Goal: Task Accomplishment & Management: Complete application form

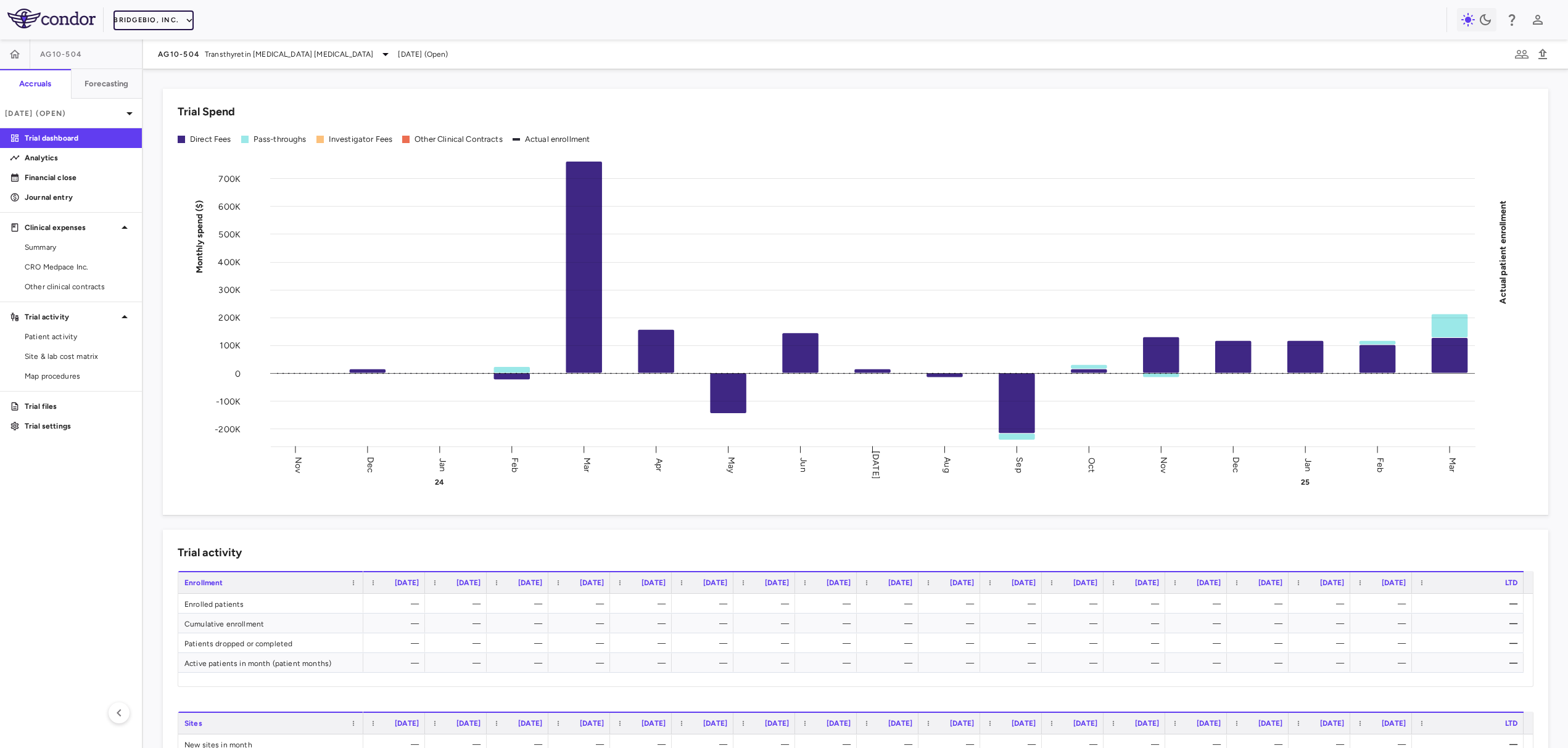
click at [153, 16] on button "BridgeBio, Inc." at bounding box center [153, 19] width 80 height 19
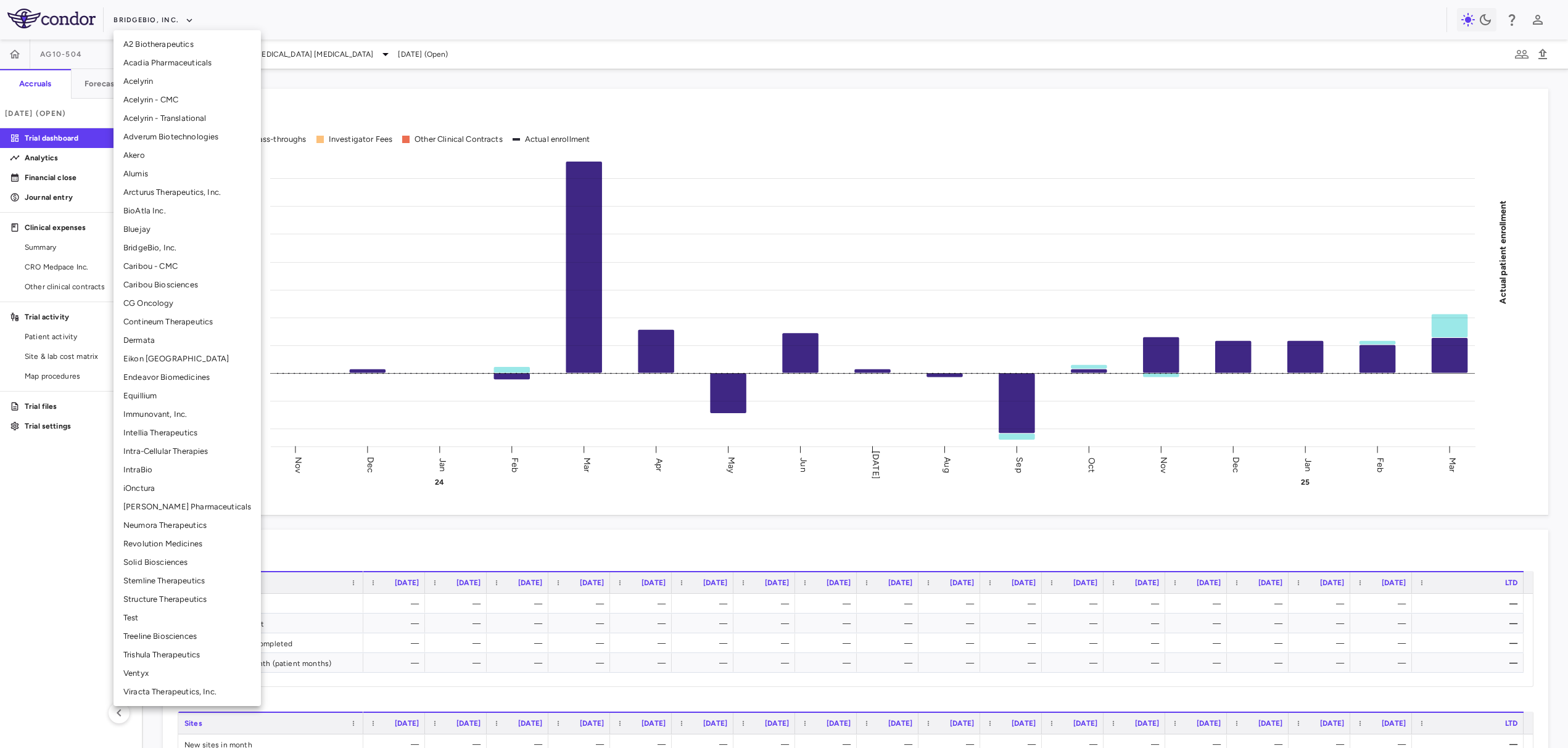
drag, startPoint x: 196, startPoint y: 432, endPoint x: 189, endPoint y: 453, distance: 22.1
click at [191, 452] on ul "A2 Biotherapeutics Acadia Pharmaceuticals Acelyrin Acelyrin - CMC Acelyrin - Tr…" at bounding box center [187, 368] width 148 height 676
click at [189, 453] on li "Intra-Cellular Therapies" at bounding box center [187, 451] width 148 height 19
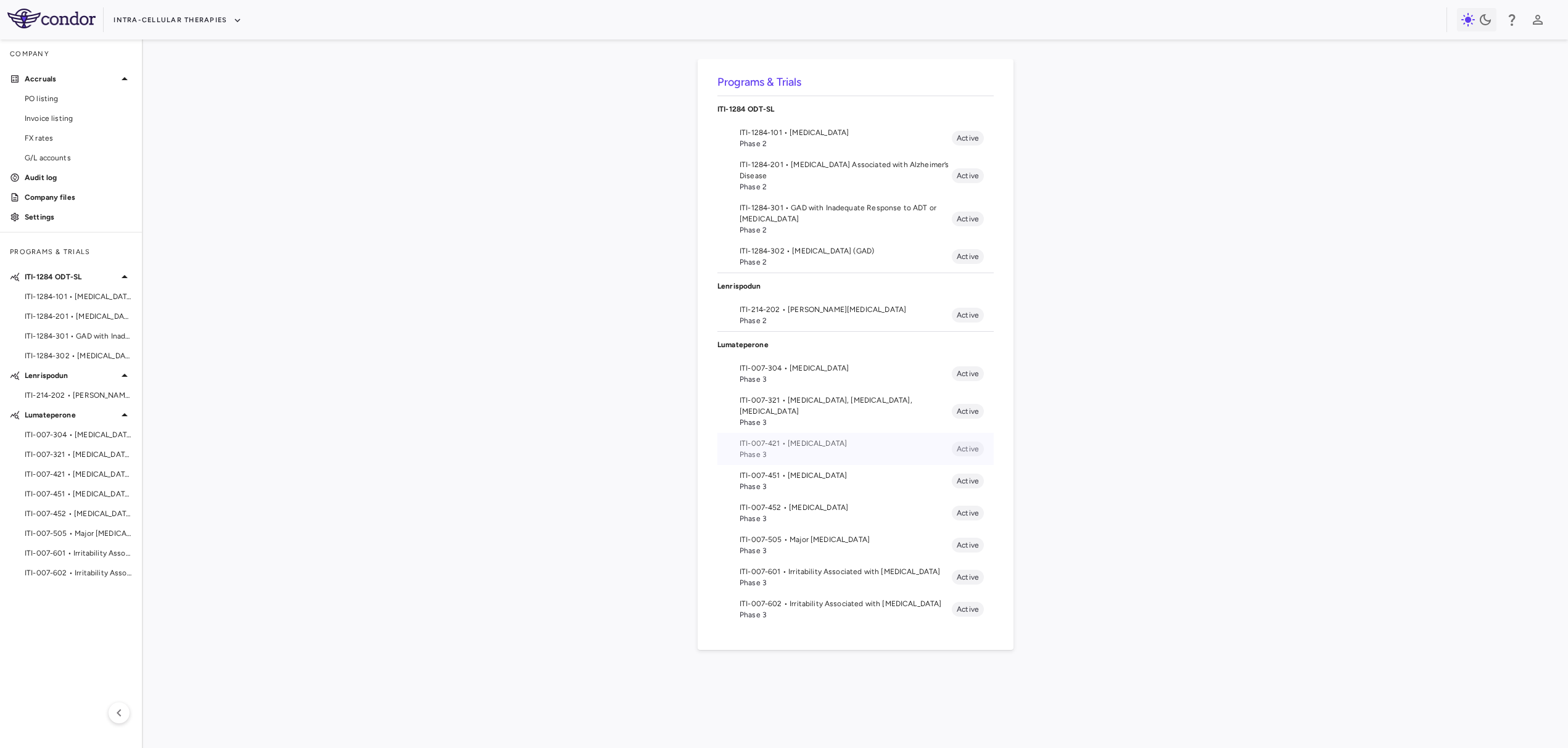
click at [835, 438] on span "ITI-007-421 • Bipolar Disorder" at bounding box center [846, 444] width 213 height 11
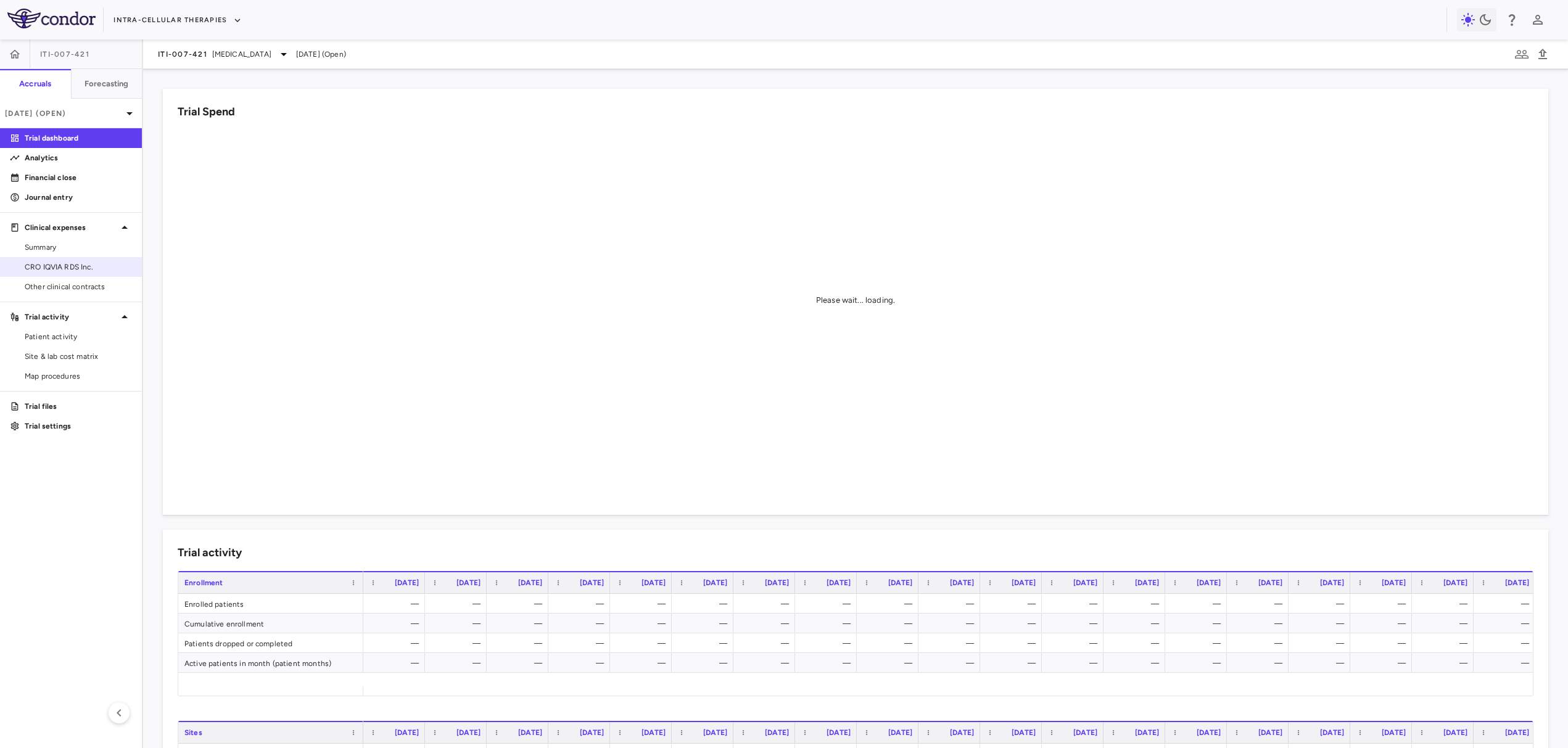
click at [93, 265] on span "CRO IQVIA RDS Inc." at bounding box center [79, 267] width 108 height 11
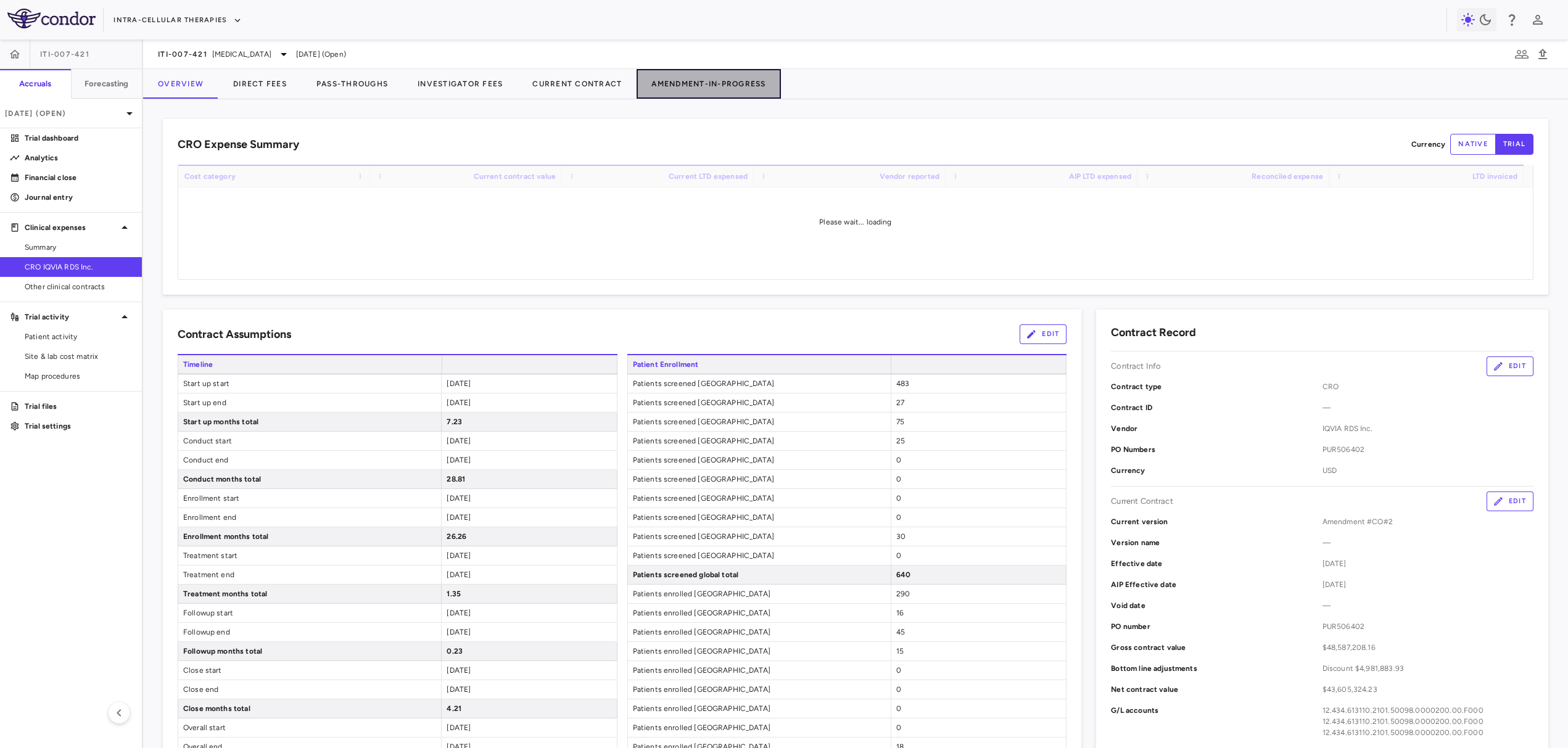
click at [730, 80] on button "Amendment-In-Progress" at bounding box center [708, 84] width 144 height 30
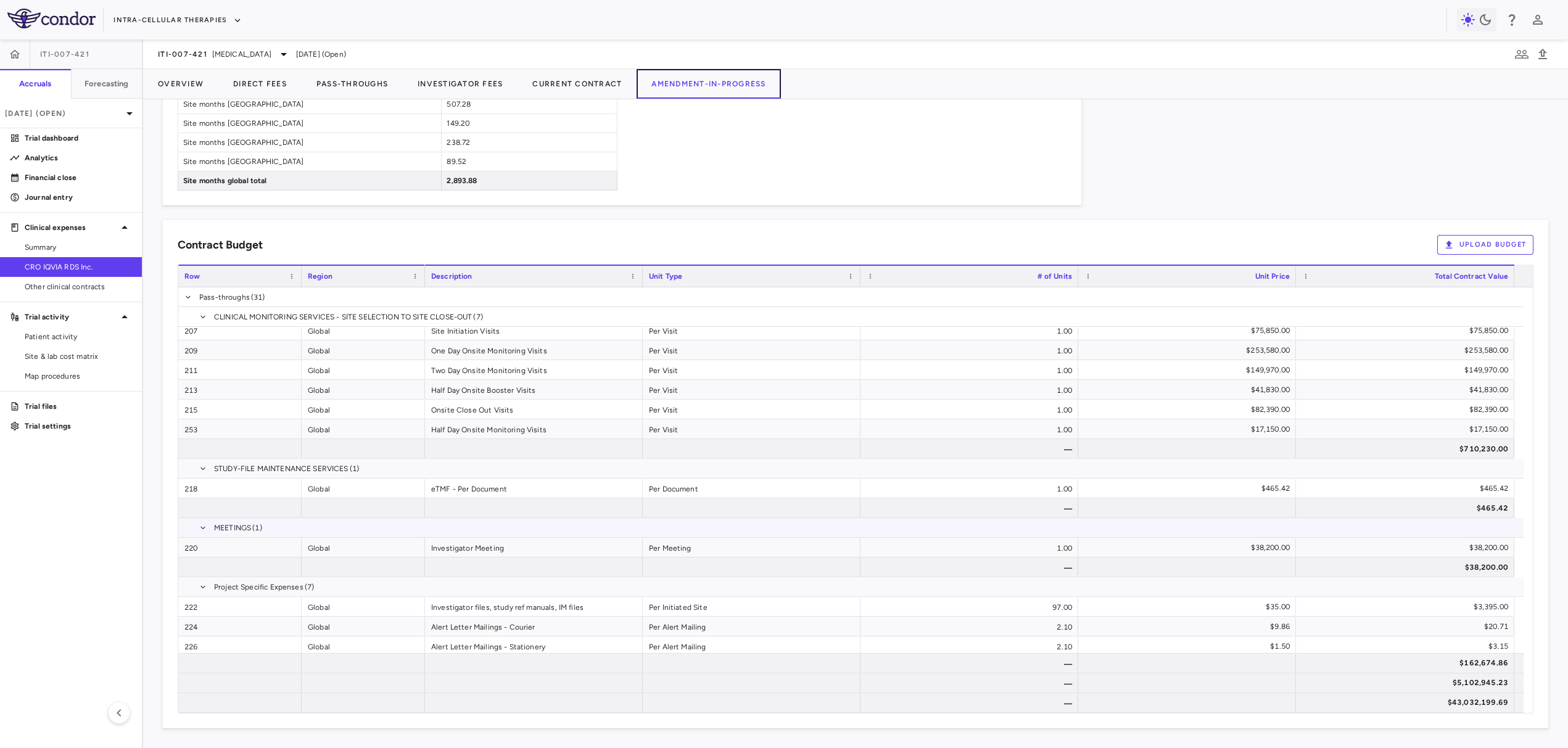
scroll to position [5411, 0]
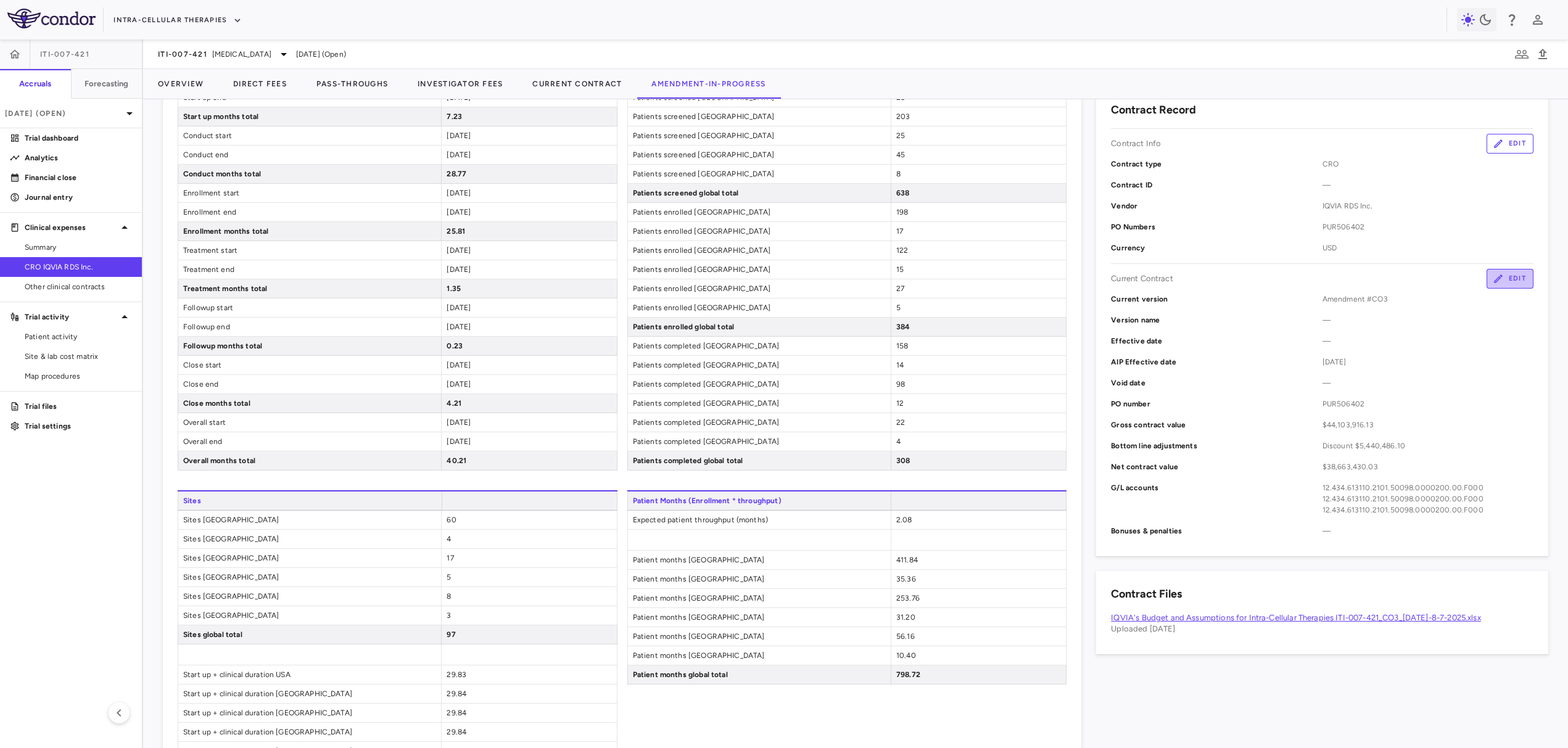
click at [1493, 277] on icon "button" at bounding box center [1498, 278] width 11 height 11
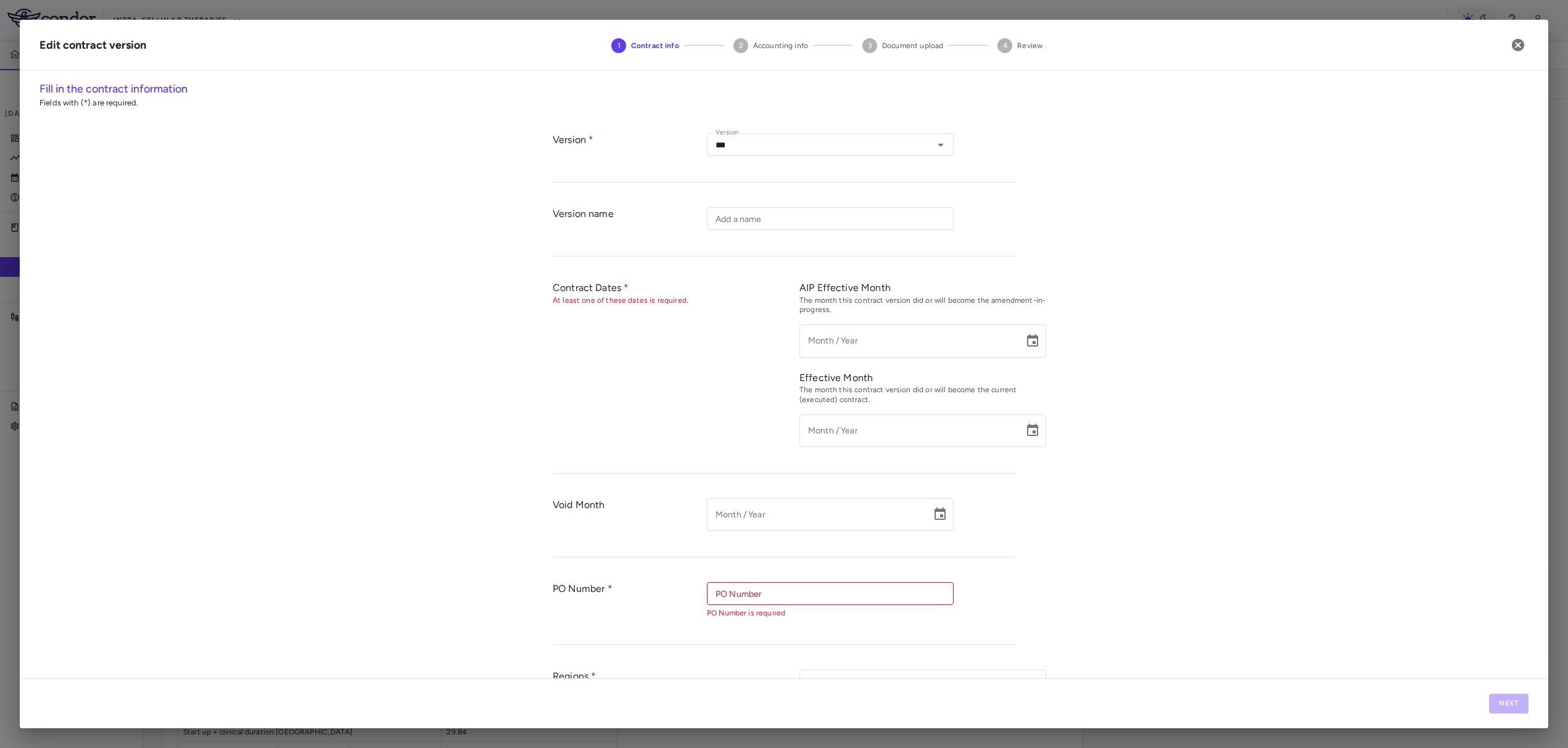
type input "*********"
type input "**********"
type input "*********"
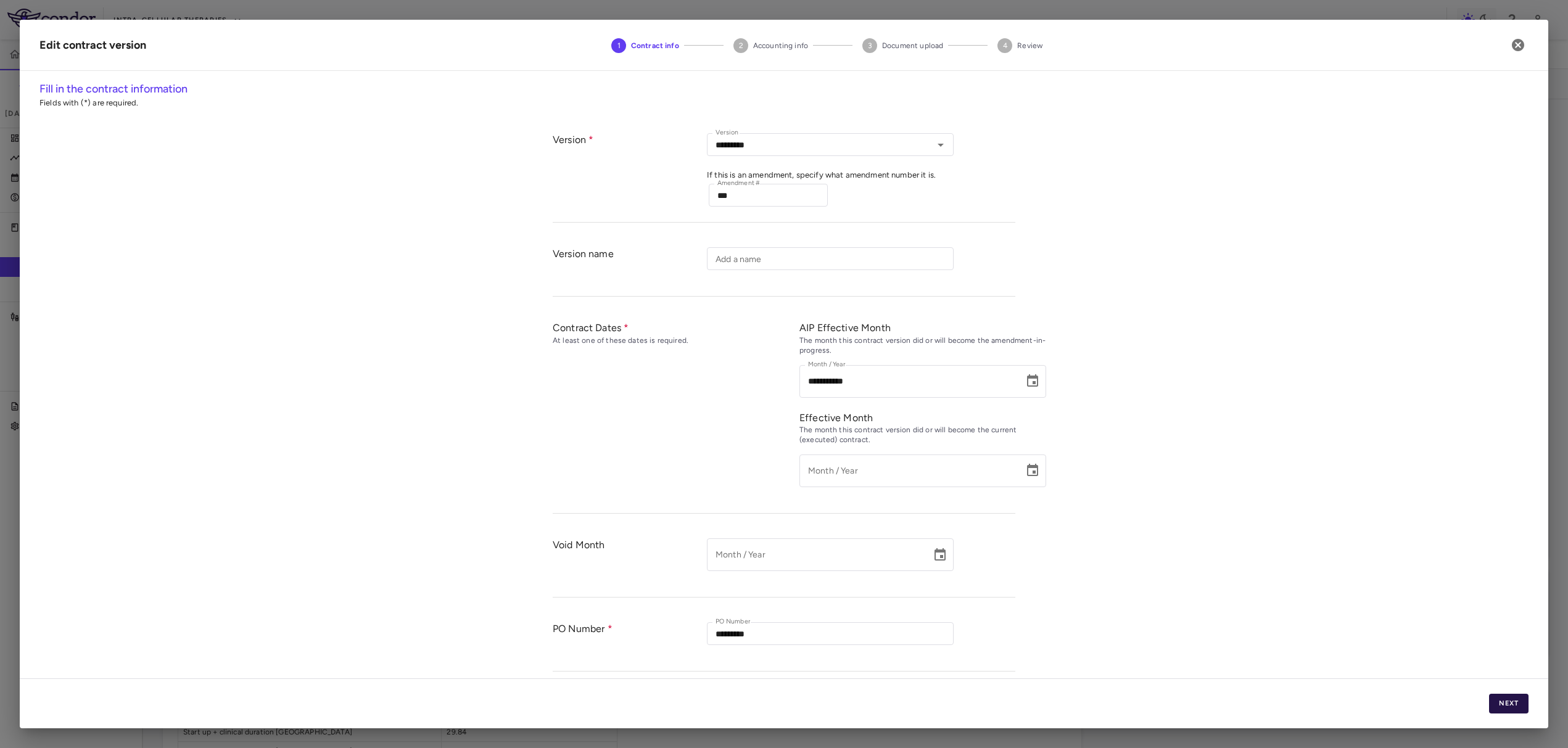
click at [1501, 699] on button "Next" at bounding box center [1509, 703] width 40 height 19
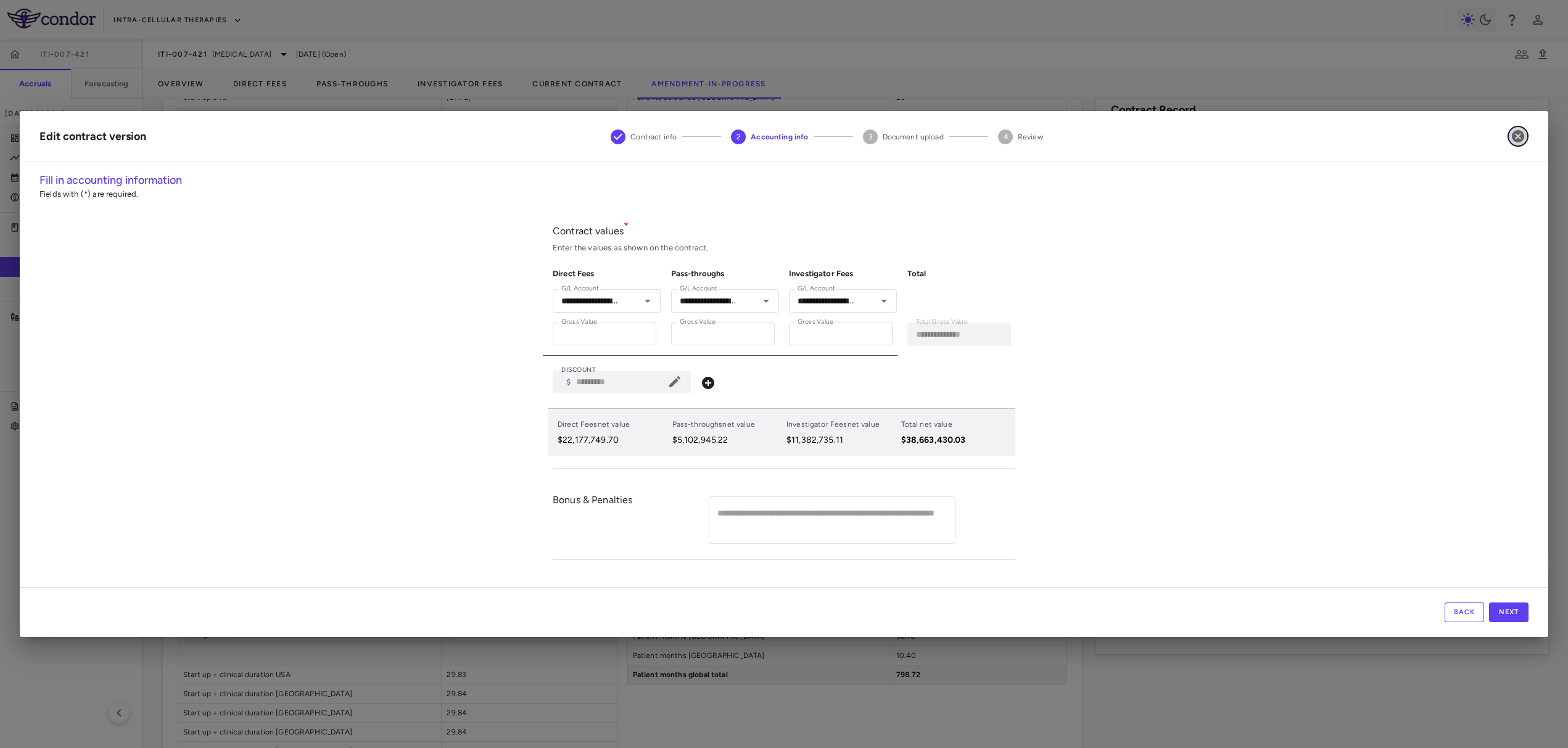
click at [1515, 132] on icon "button" at bounding box center [1517, 135] width 12 height 12
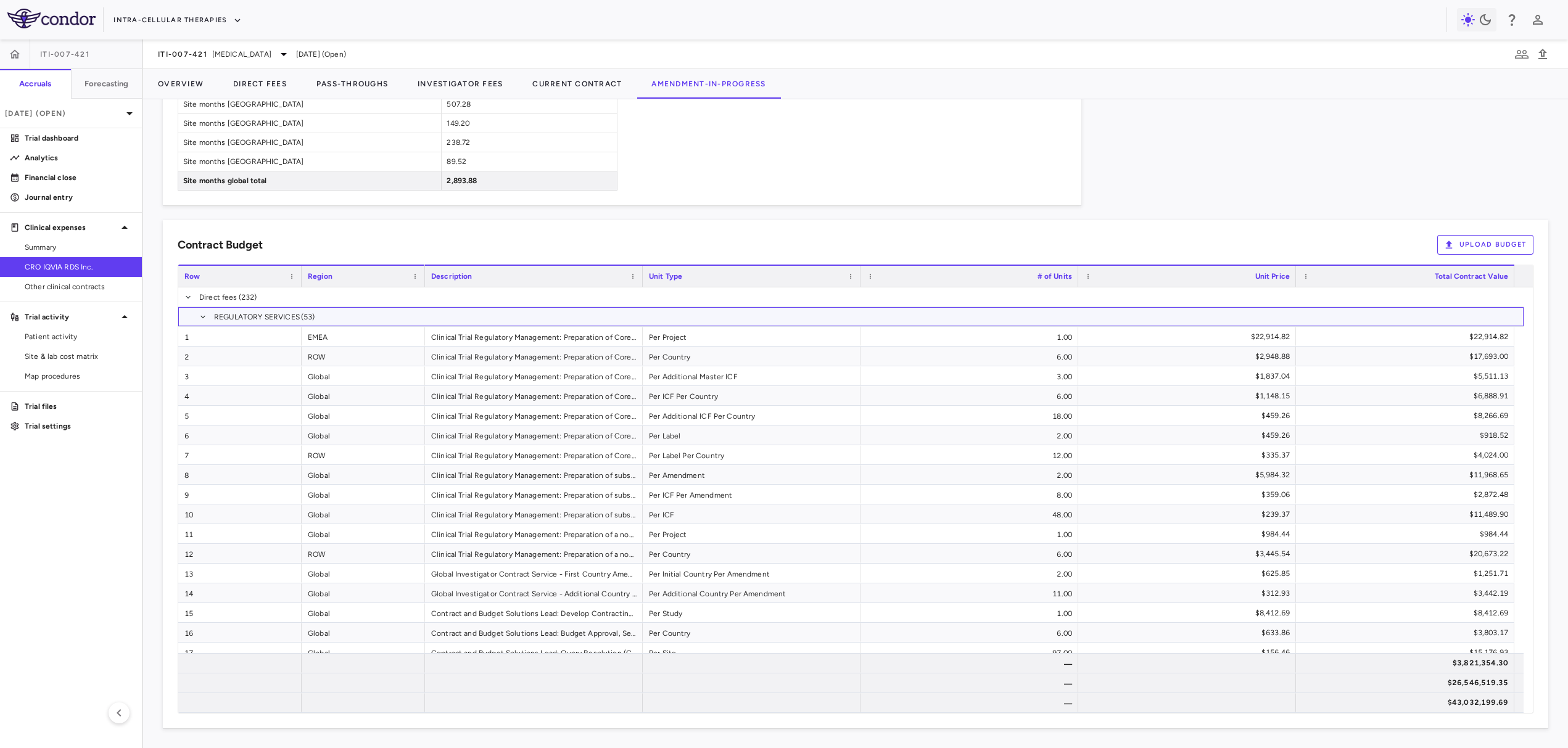
click at [197, 314] on span "REGULATORY SERVICES (53)" at bounding box center [850, 316] width 1345 height 19
click at [203, 316] on span at bounding box center [203, 317] width 7 height 7
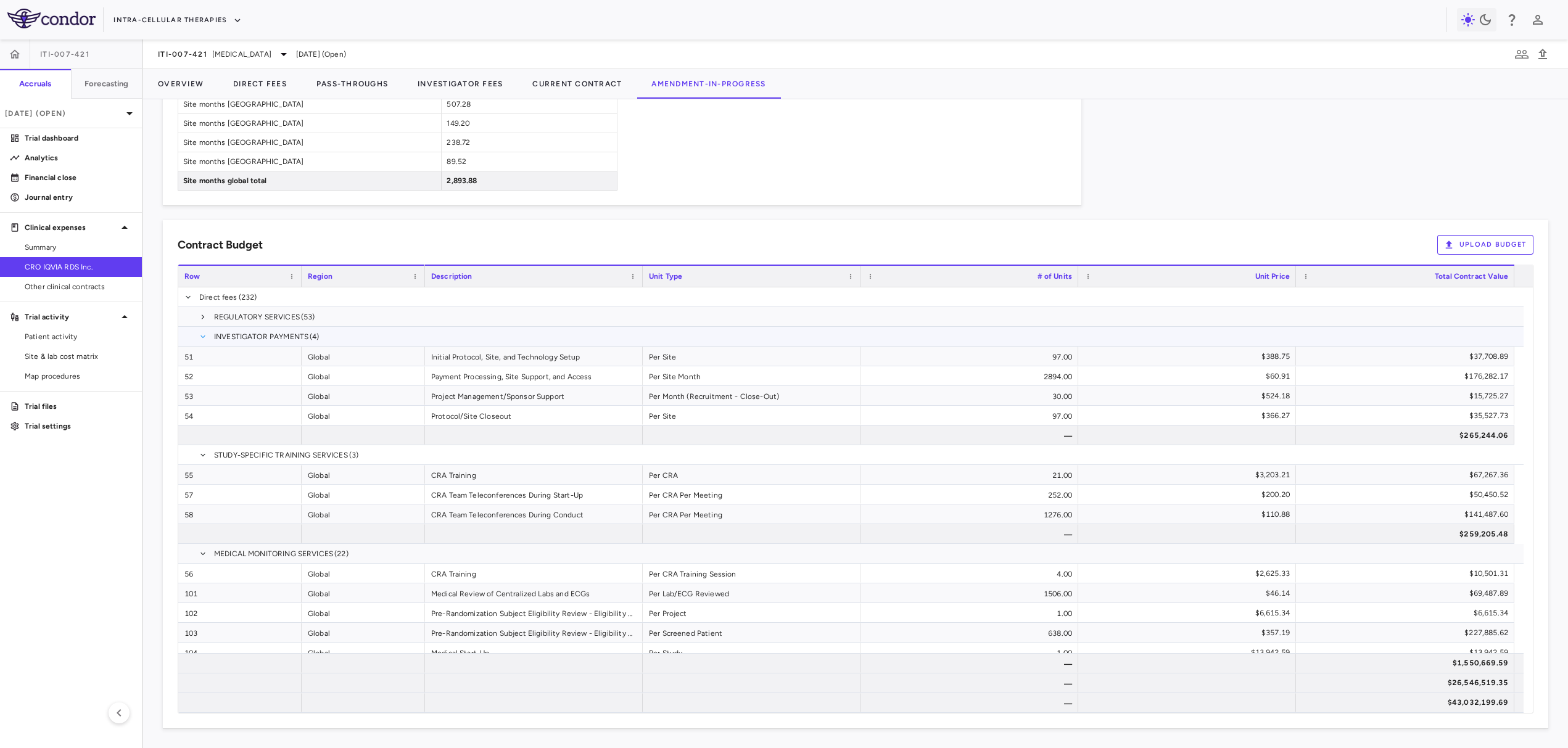
click at [204, 338] on span at bounding box center [203, 337] width 7 height 7
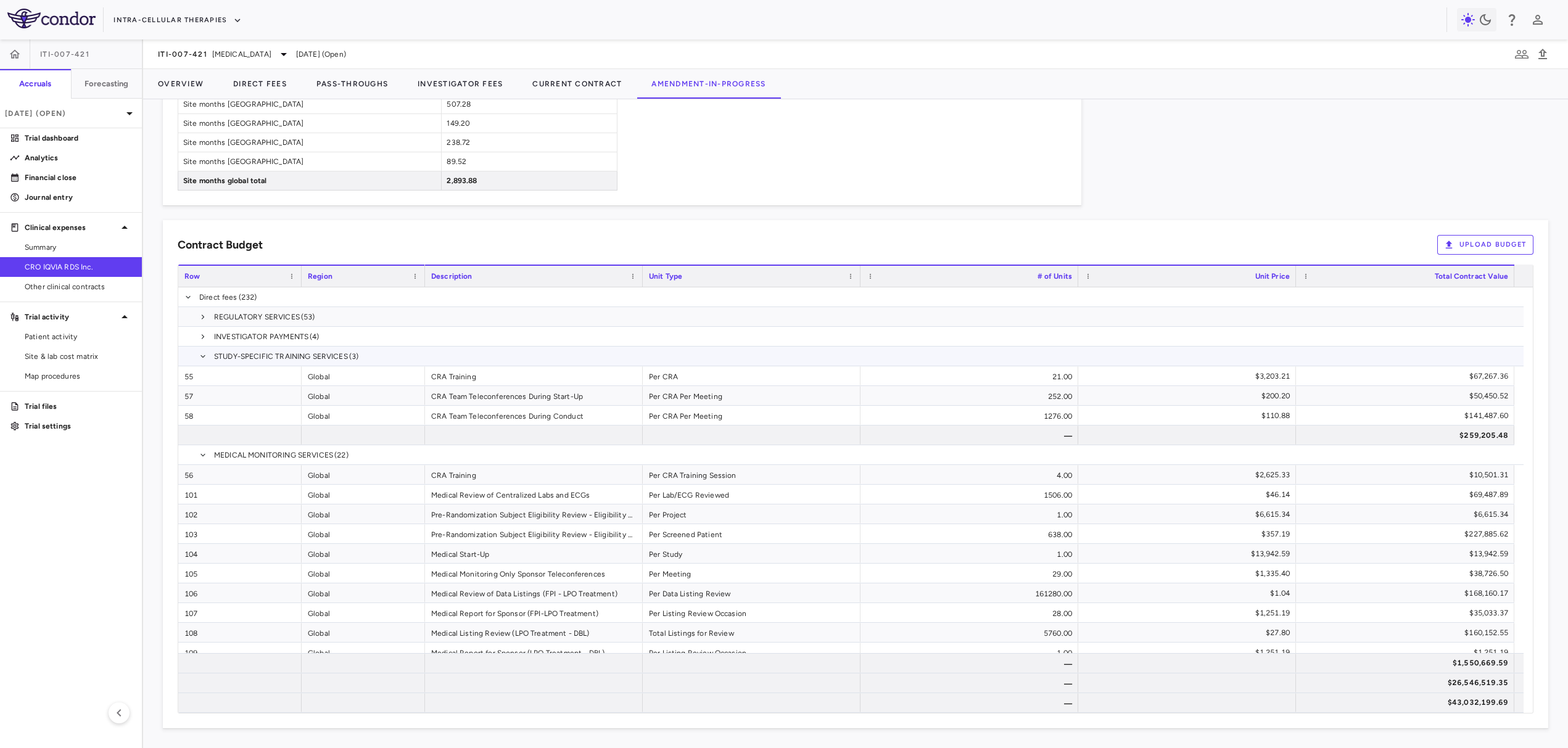
click at [206, 364] on span at bounding box center [203, 355] width 7 height 19
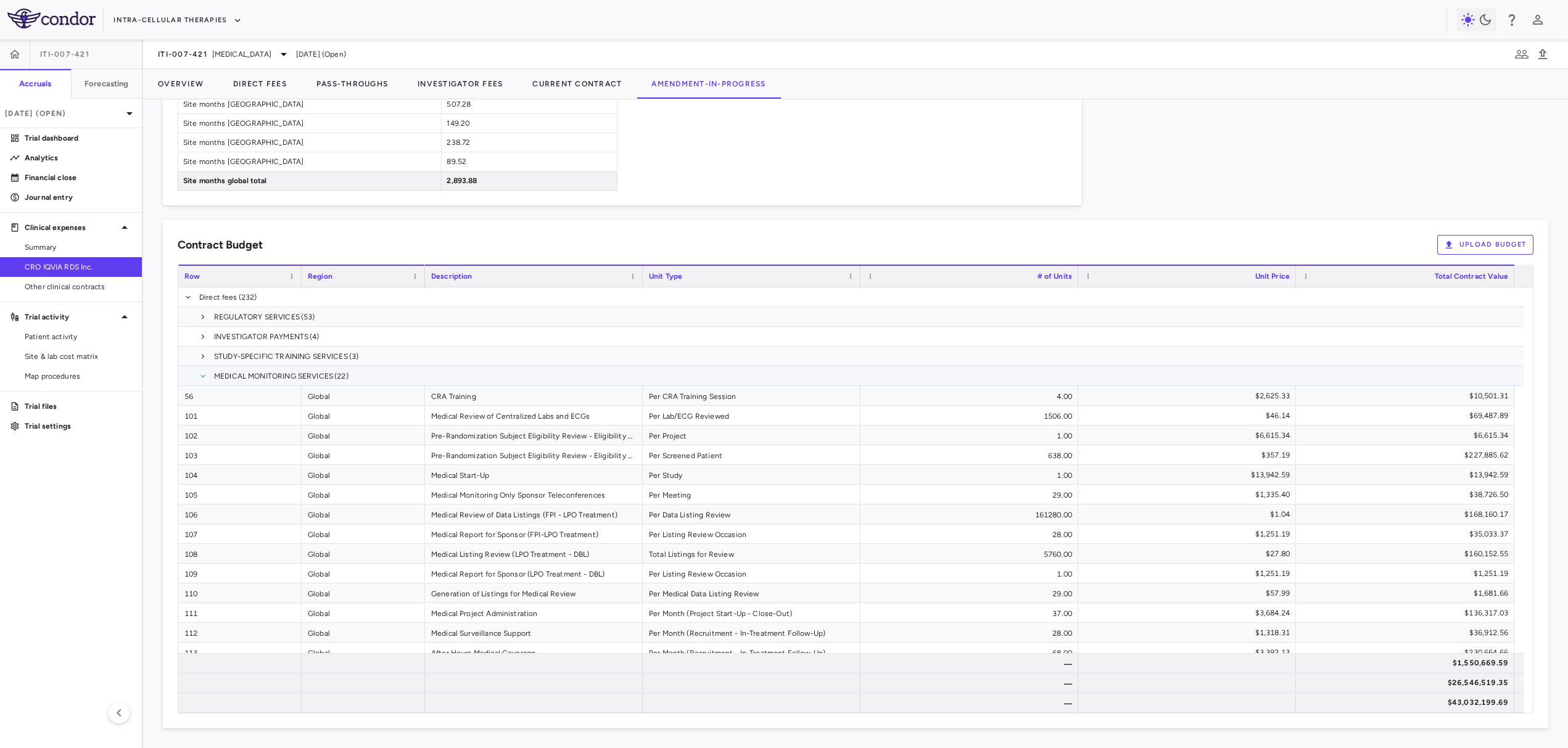
click at [205, 379] on span at bounding box center [203, 376] width 7 height 7
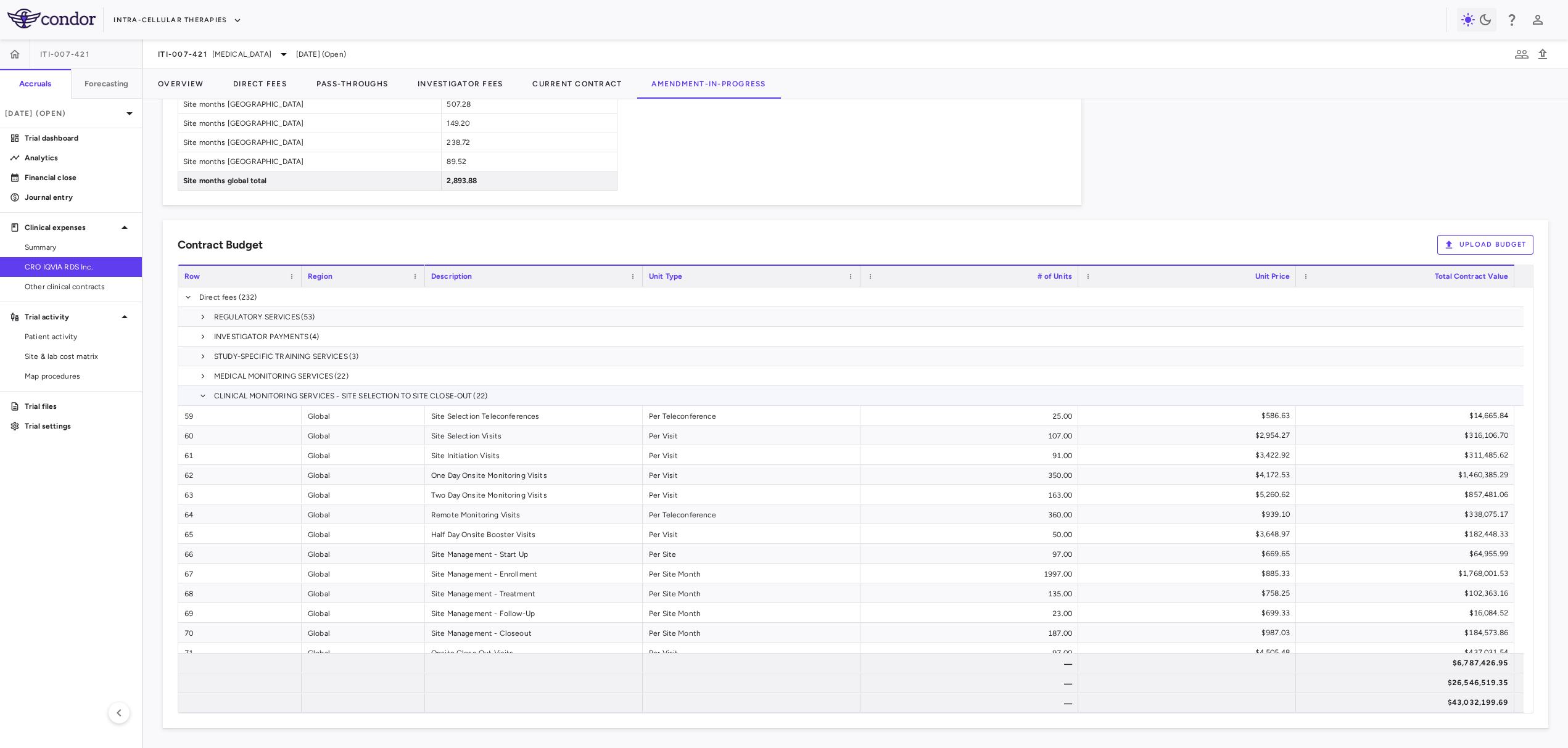
click at [206, 400] on span "CLINICAL MONITORING SERVICES - SITE SELECTION TO SITE CLOSE-OUT (22)" at bounding box center [850, 395] width 1345 height 19
click at [204, 396] on span at bounding box center [203, 396] width 7 height 7
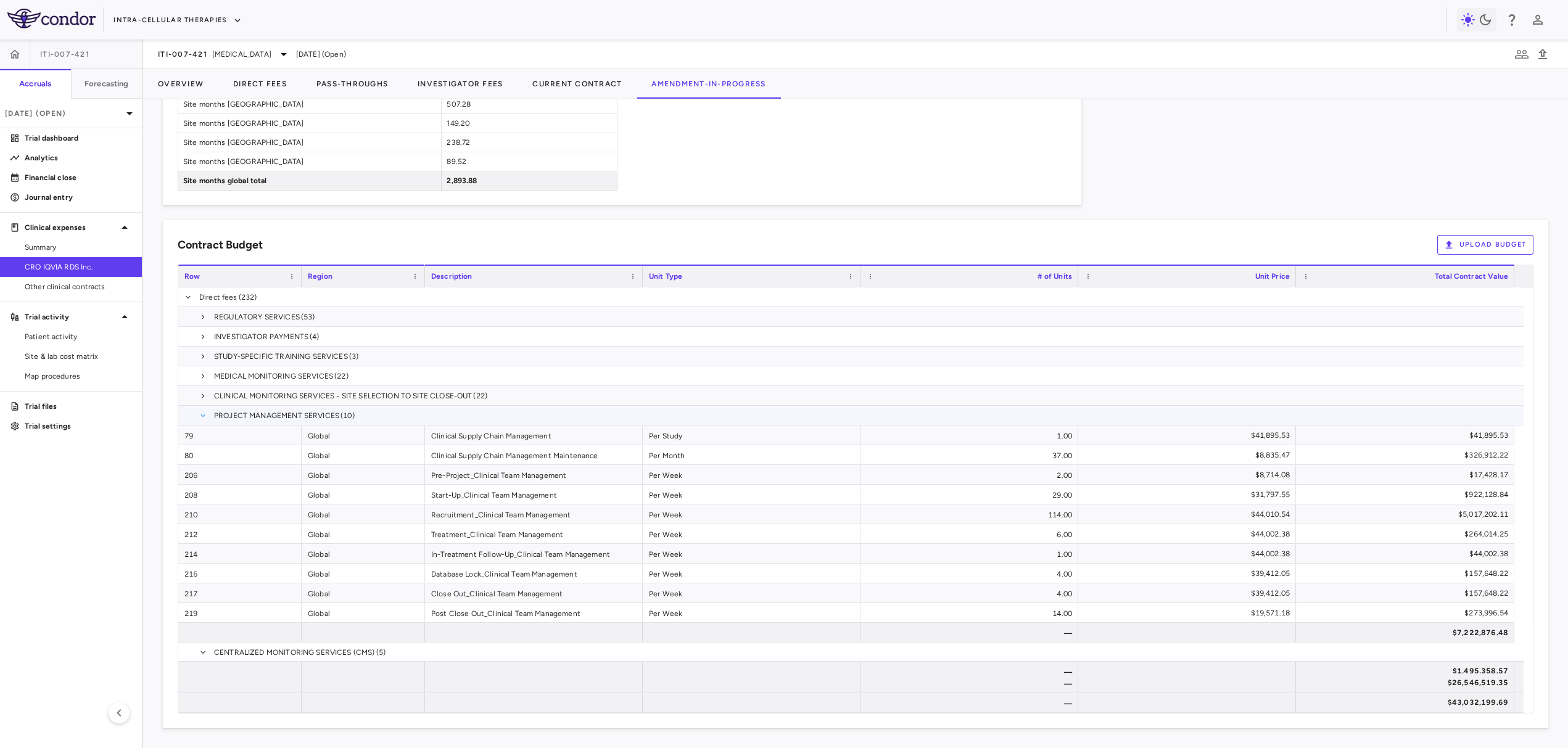
click at [205, 416] on span at bounding box center [203, 416] width 7 height 7
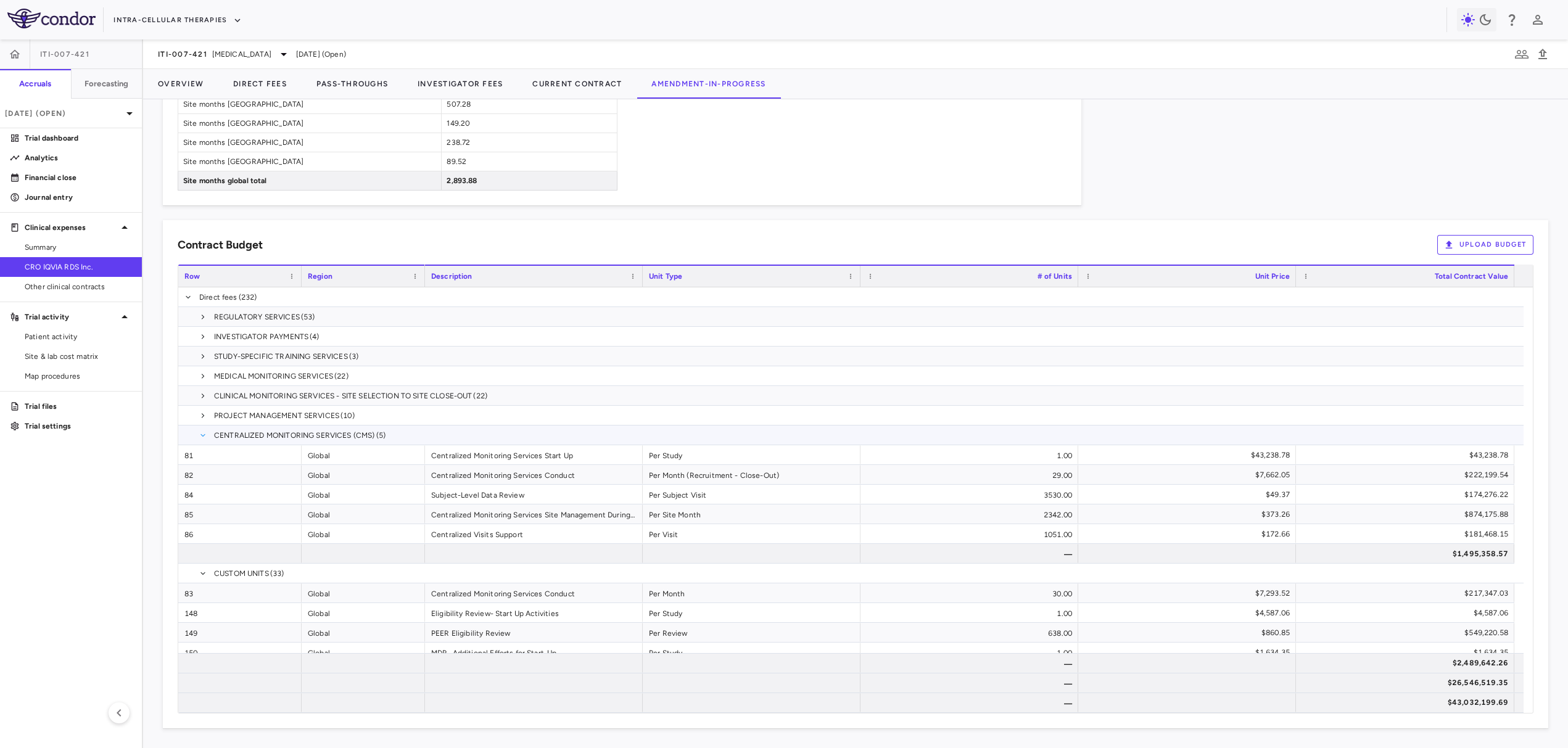
click at [204, 432] on span at bounding box center [203, 435] width 7 height 7
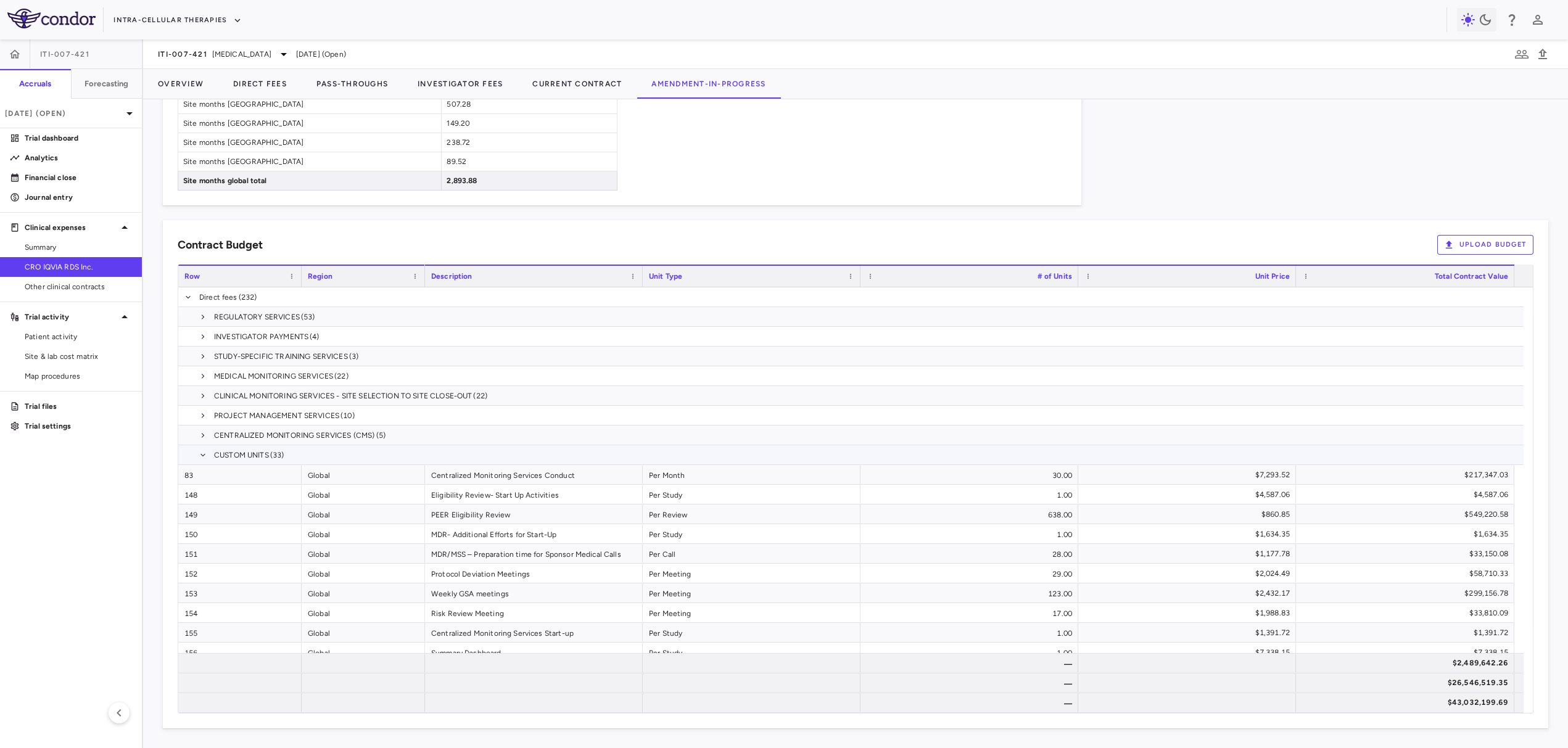
click at [200, 459] on span at bounding box center [203, 455] width 7 height 19
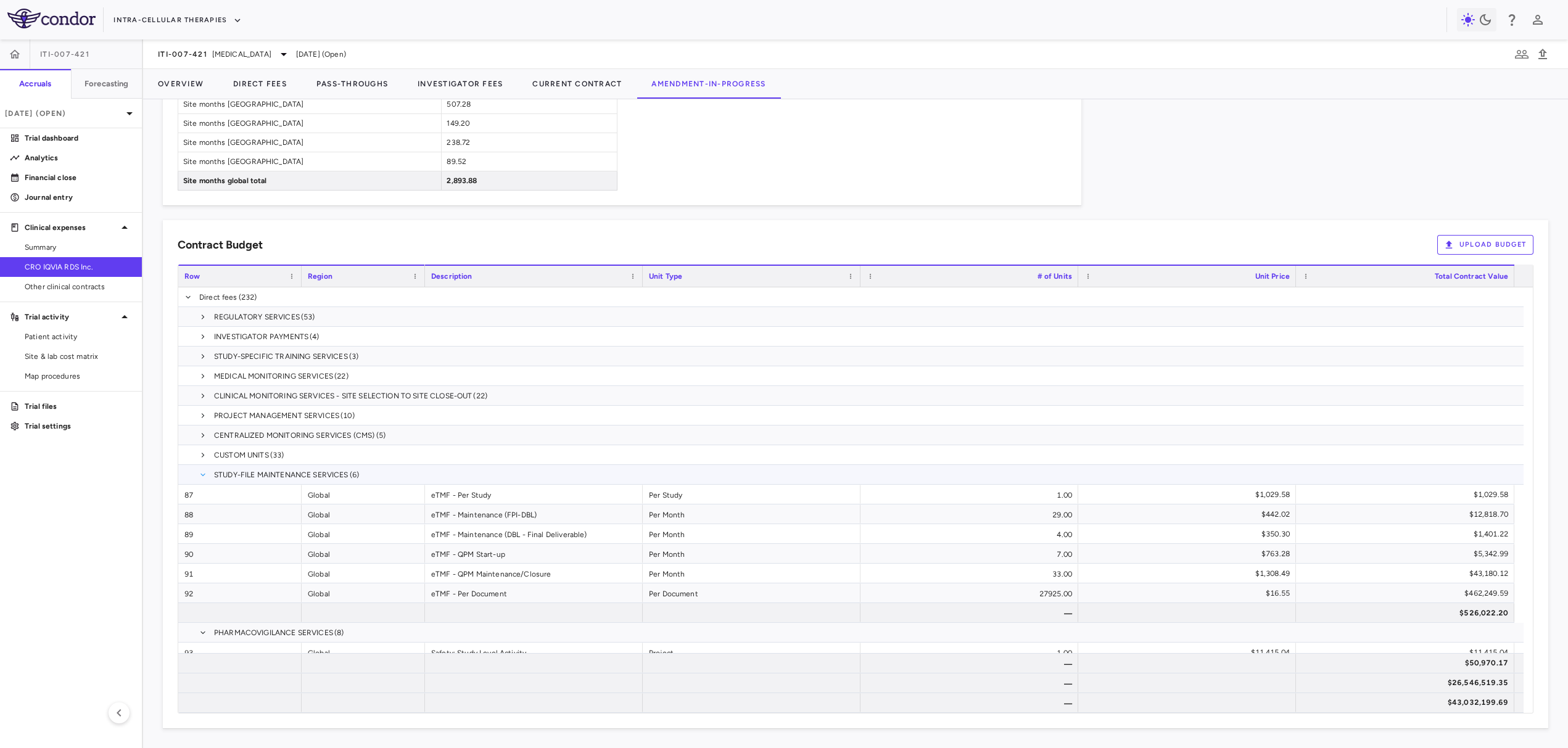
click at [201, 471] on span at bounding box center [203, 475] width 7 height 7
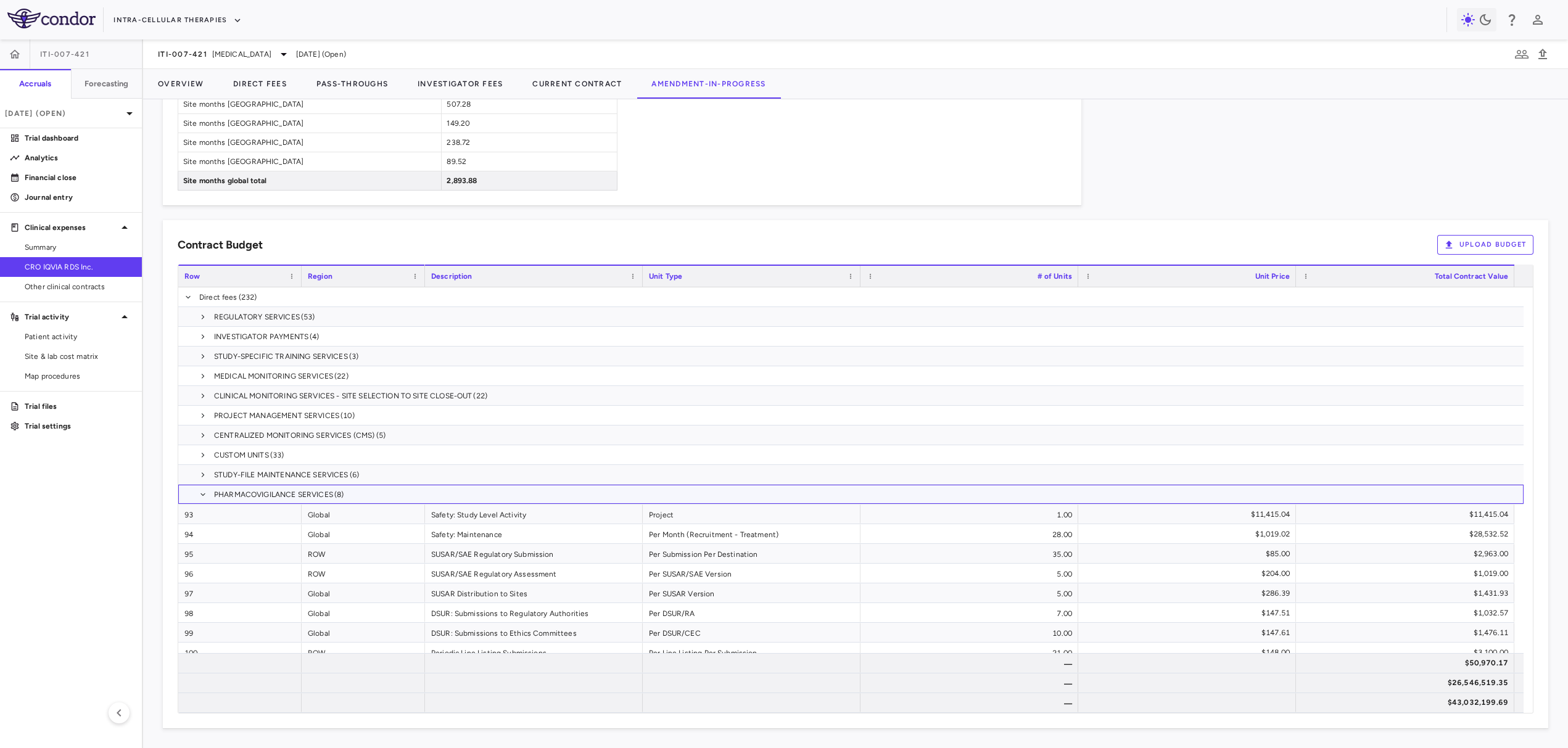
click at [201, 503] on span at bounding box center [203, 494] width 7 height 19
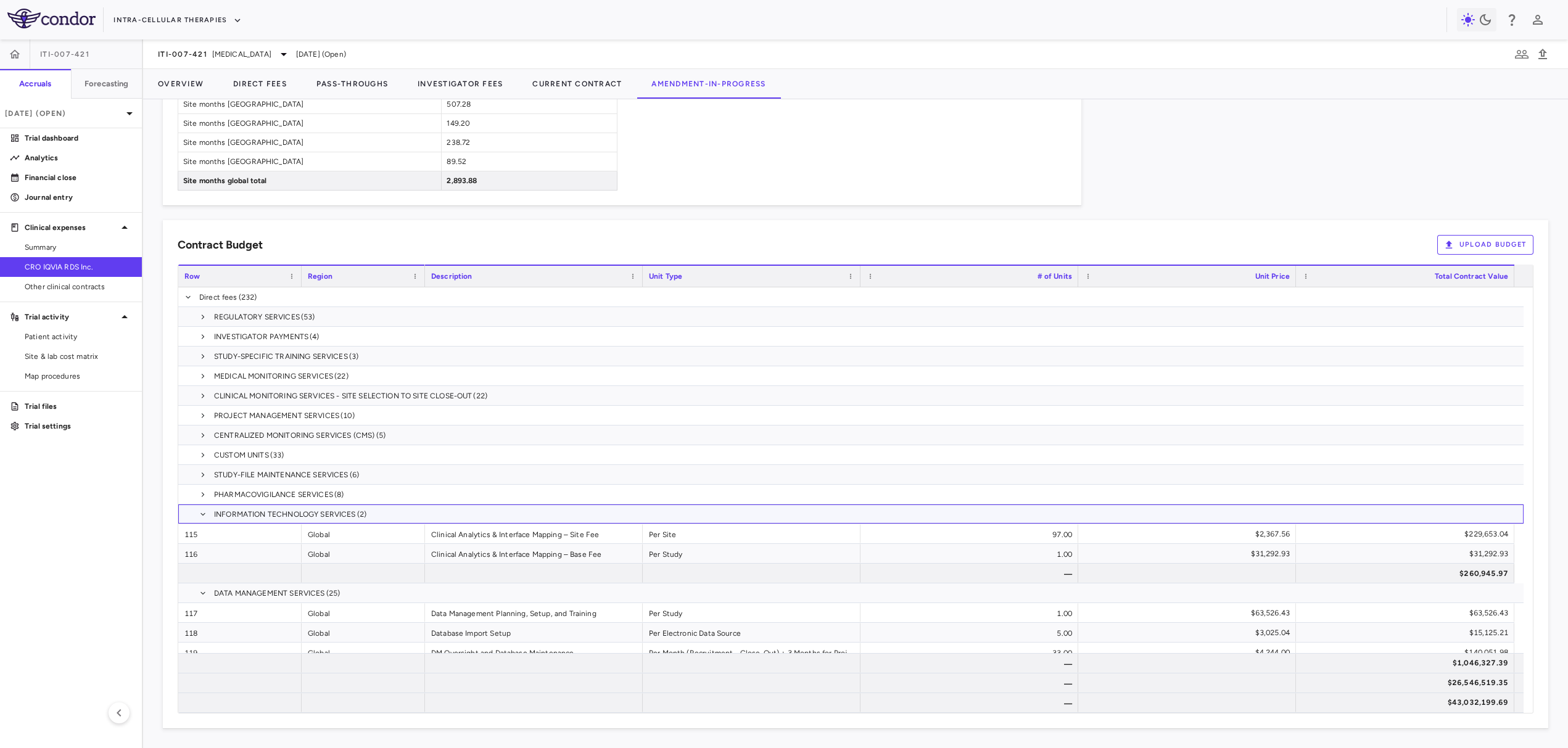
click at [202, 507] on span at bounding box center [203, 513] width 7 height 19
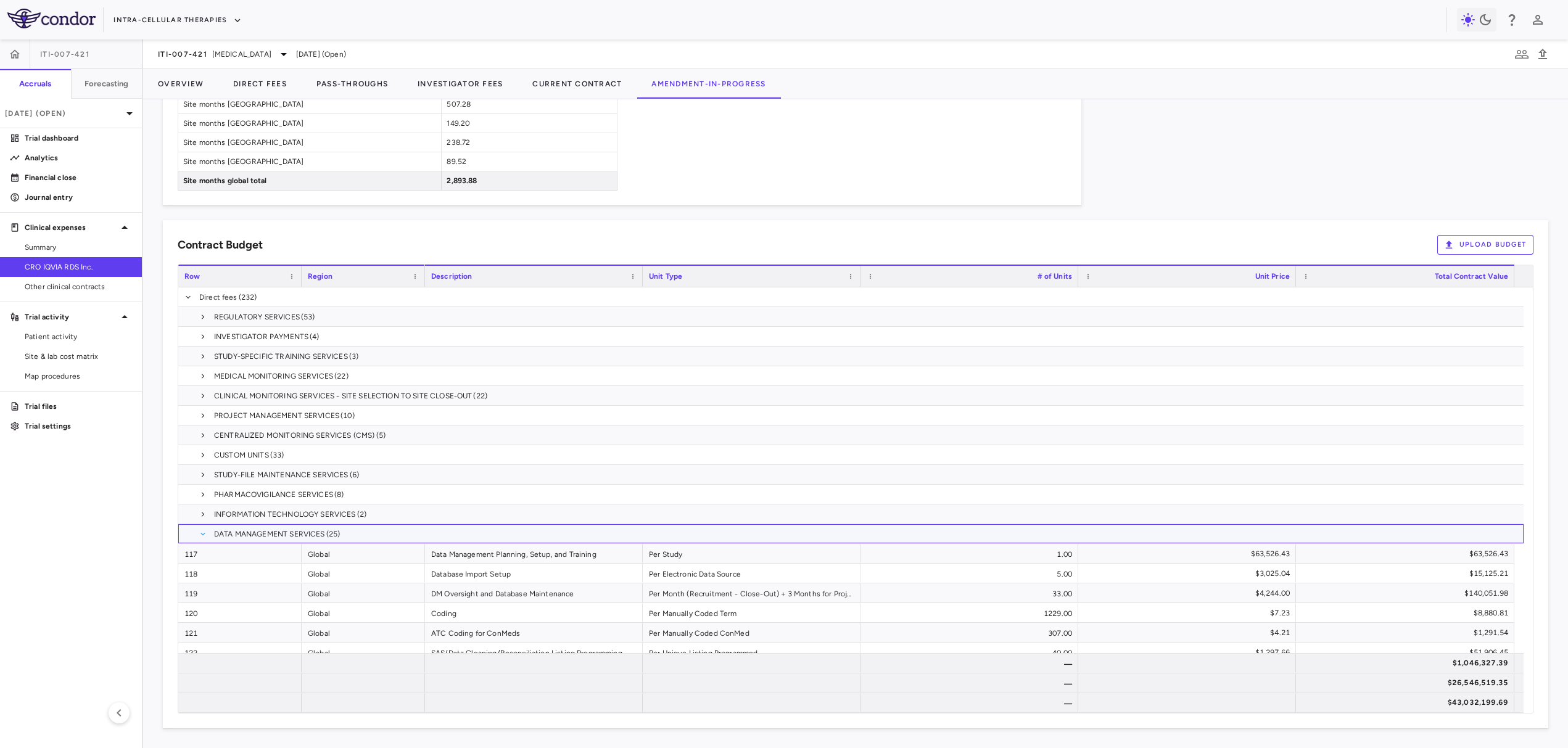
click at [203, 533] on span at bounding box center [203, 534] width 7 height 7
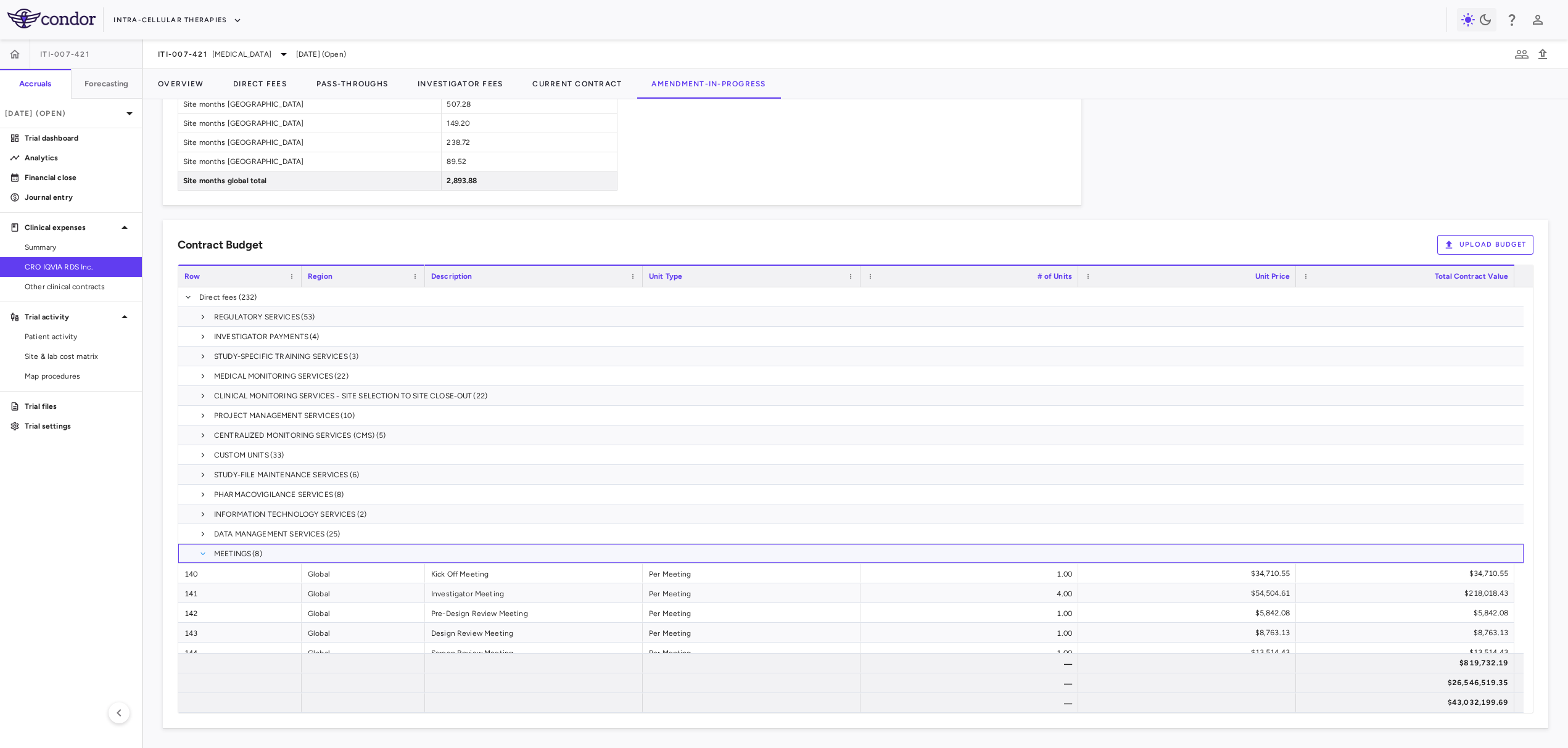
click at [205, 554] on span at bounding box center [203, 554] width 7 height 7
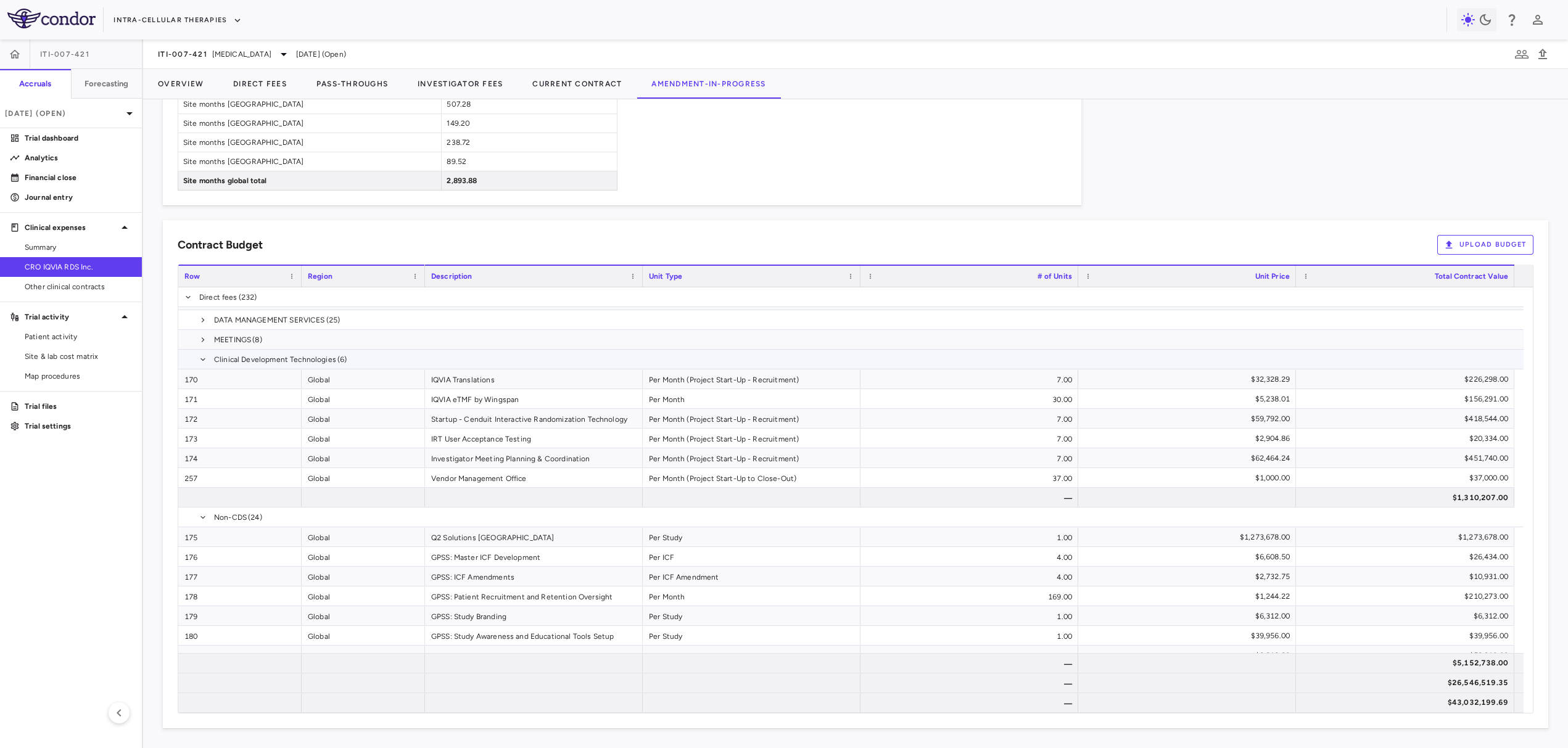
click at [209, 359] on span "Clinical Development Technologies (6)" at bounding box center [850, 359] width 1345 height 19
click at [202, 359] on span at bounding box center [203, 359] width 7 height 7
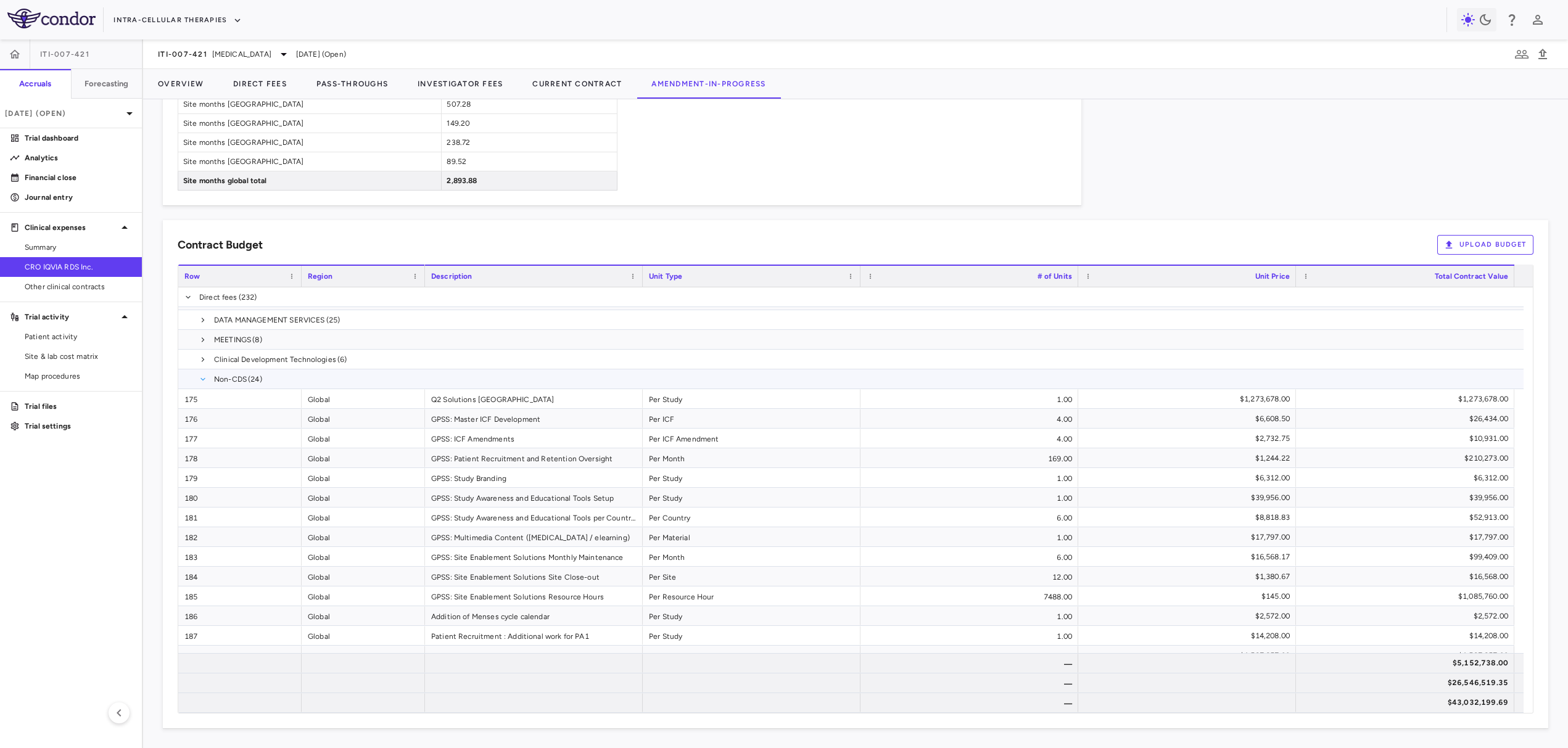
click at [201, 381] on span at bounding box center [203, 380] width 7 height 7
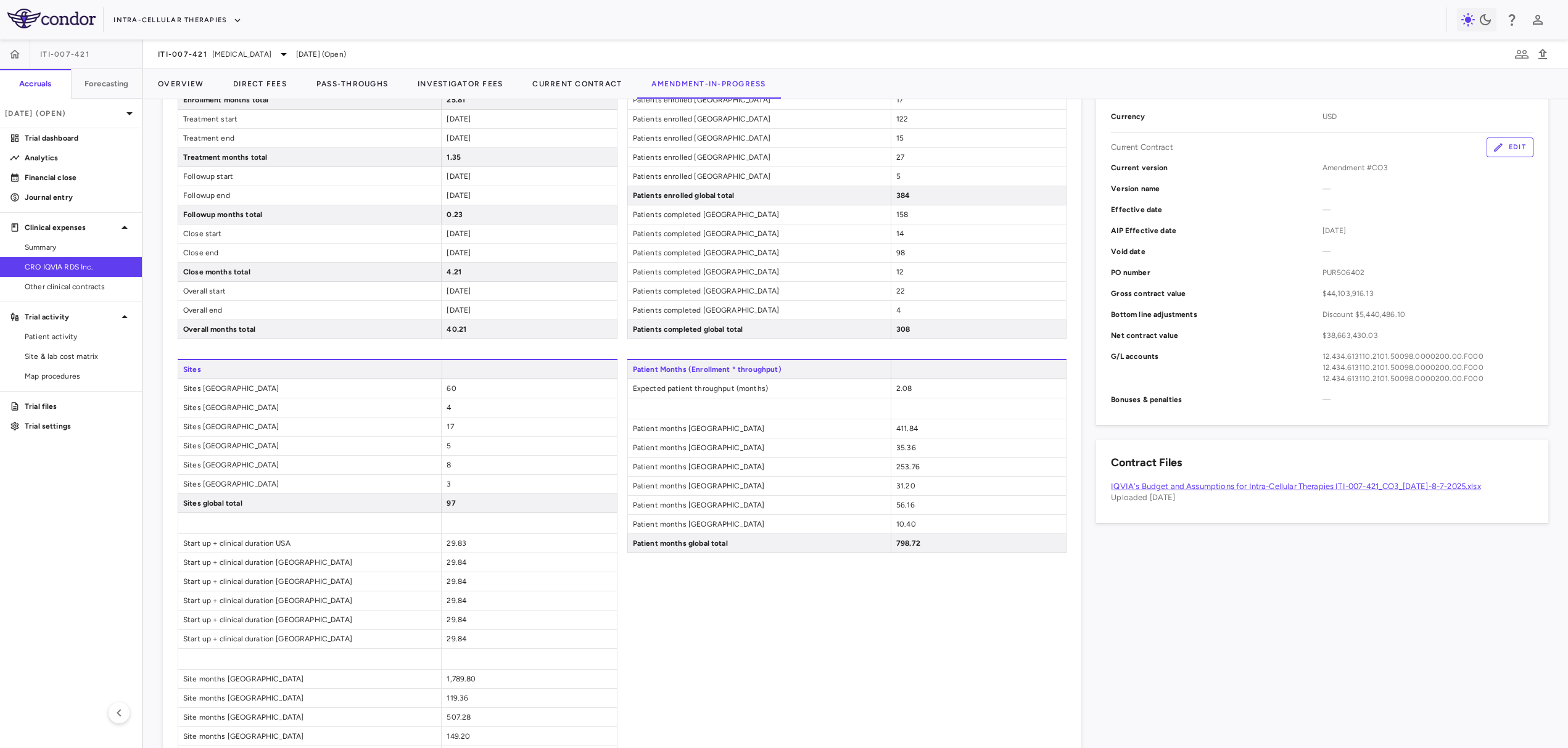
click at [1493, 149] on icon "button" at bounding box center [1498, 148] width 11 height 11
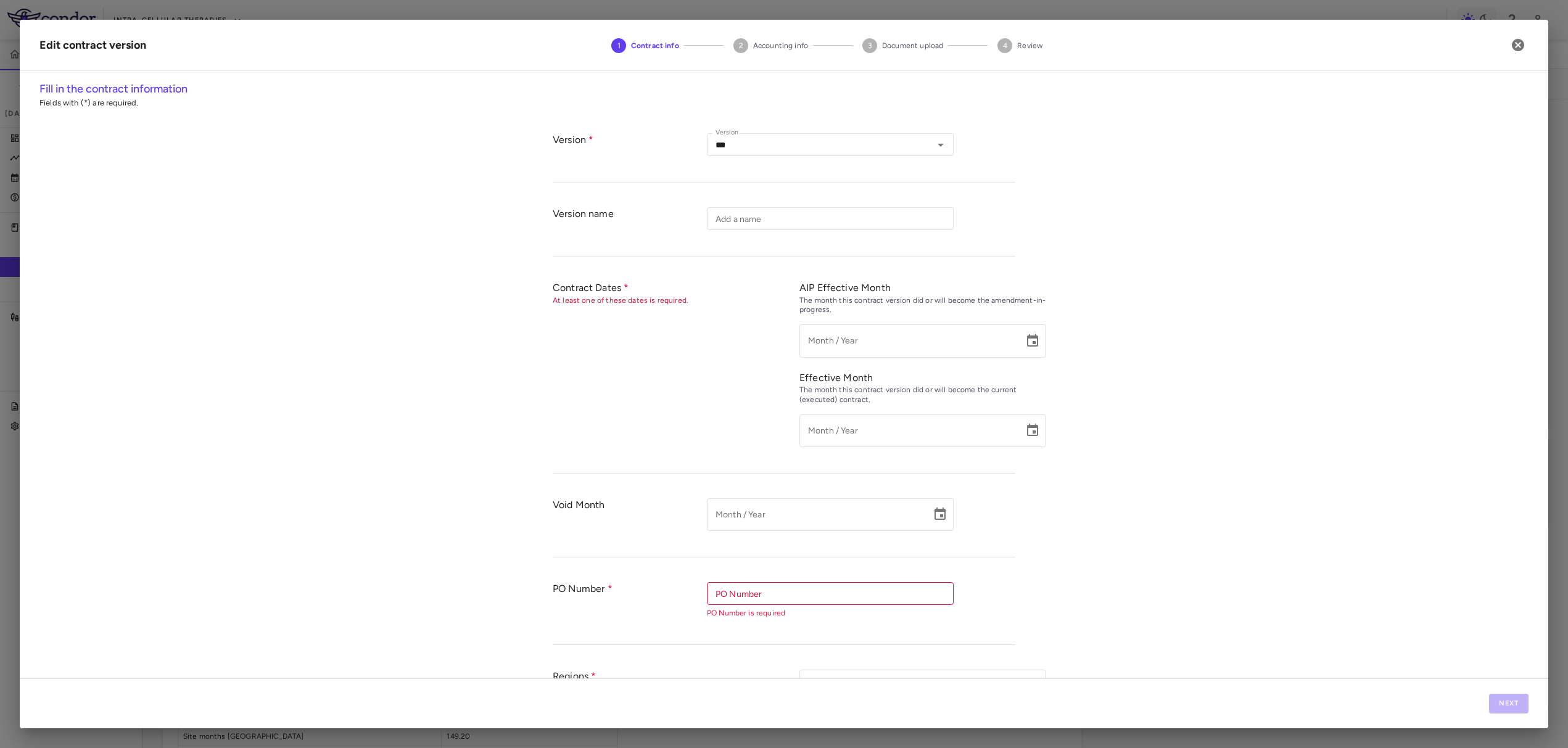
type input "*********"
type input "**********"
type input "*********"
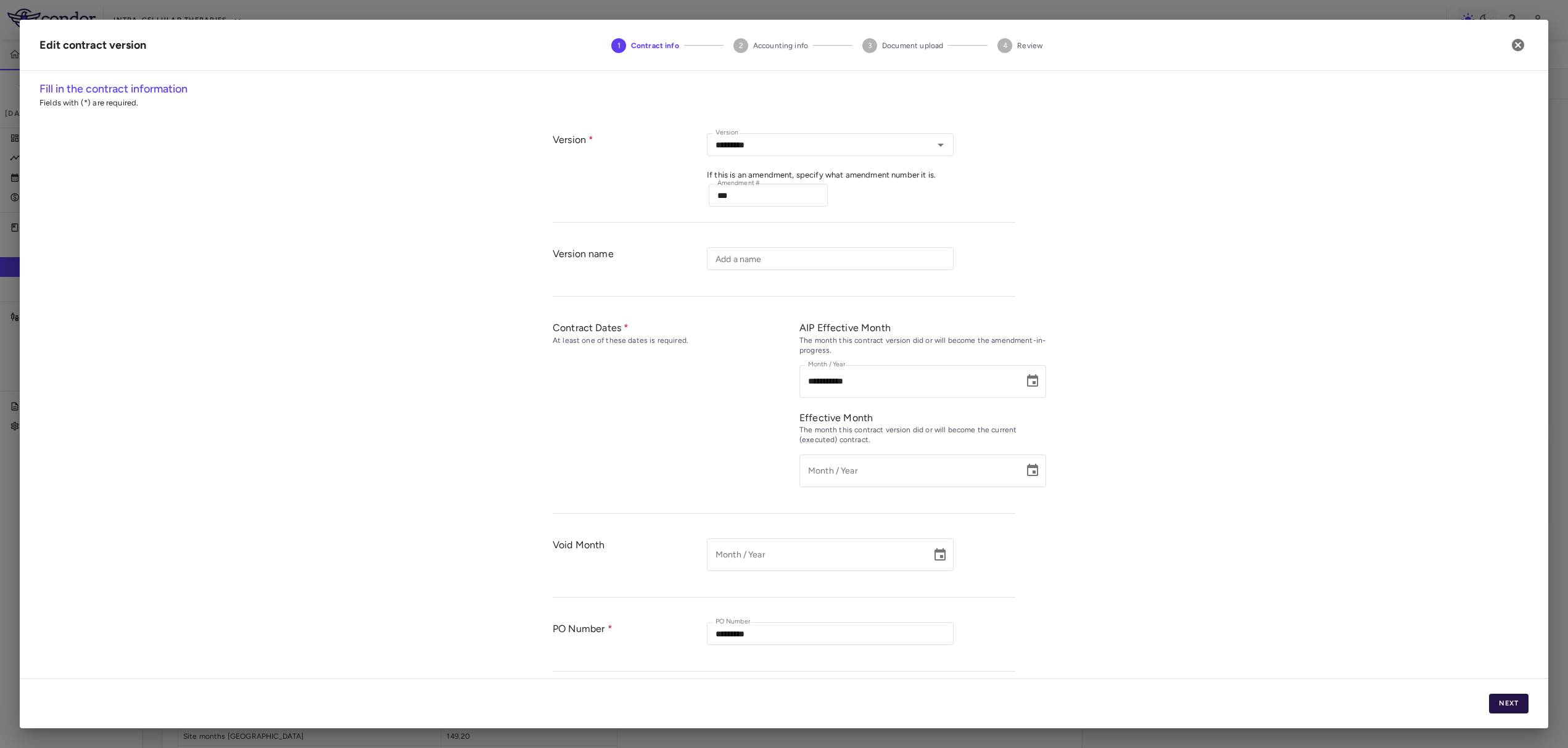
click at [1500, 701] on button "Next" at bounding box center [1509, 703] width 40 height 19
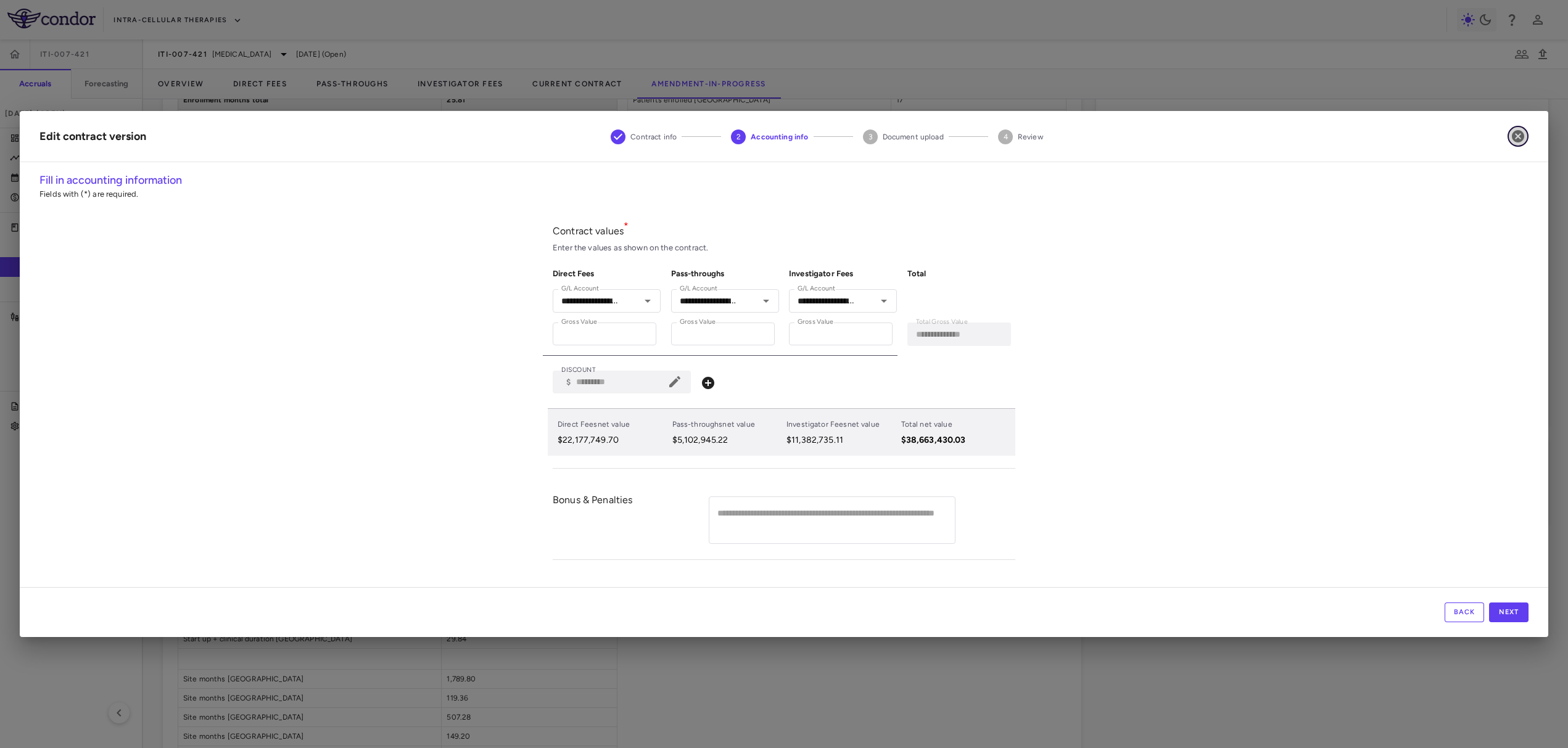
click at [1519, 140] on icon "button" at bounding box center [1517, 135] width 12 height 12
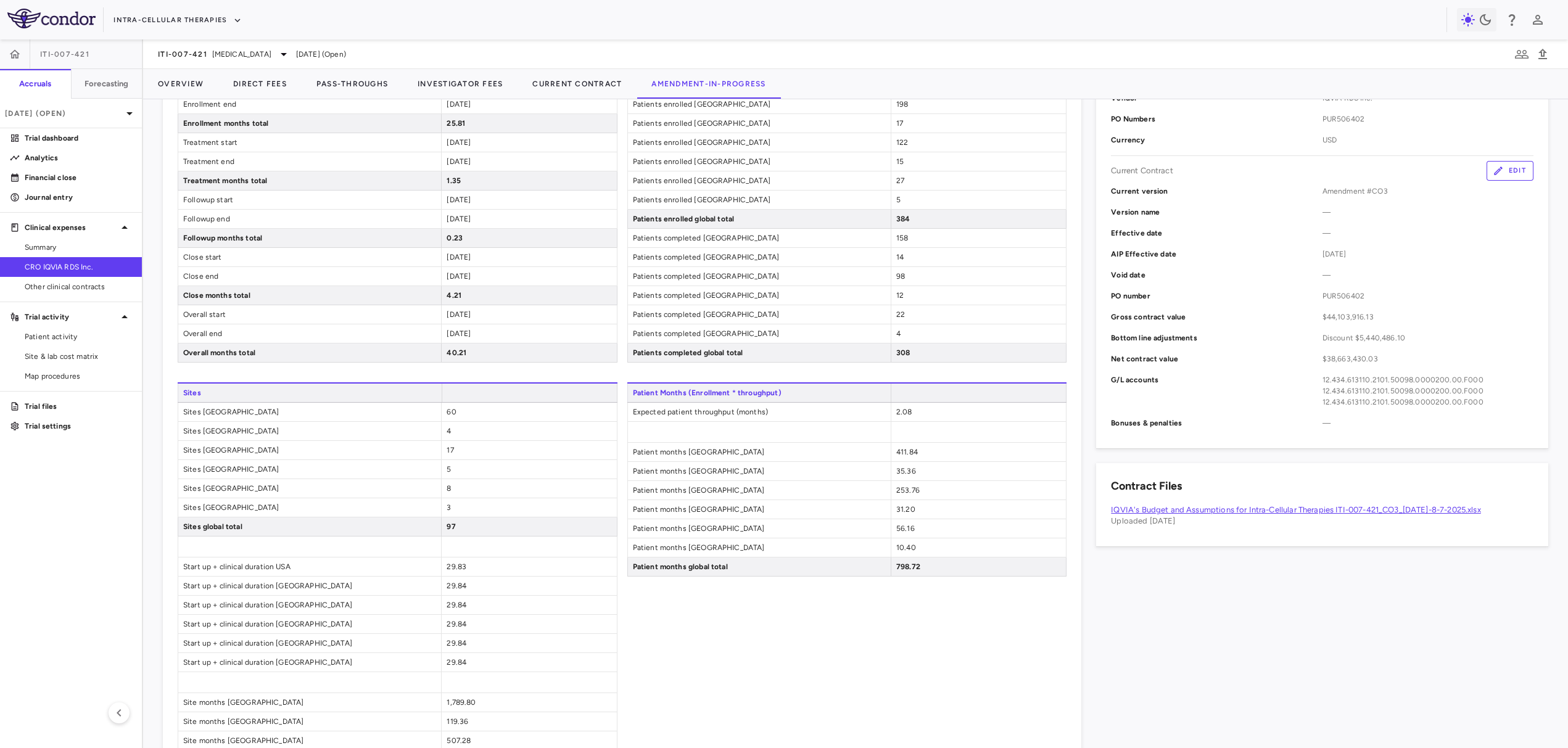
click at [1499, 161] on button "Edit" at bounding box center [1510, 170] width 46 height 19
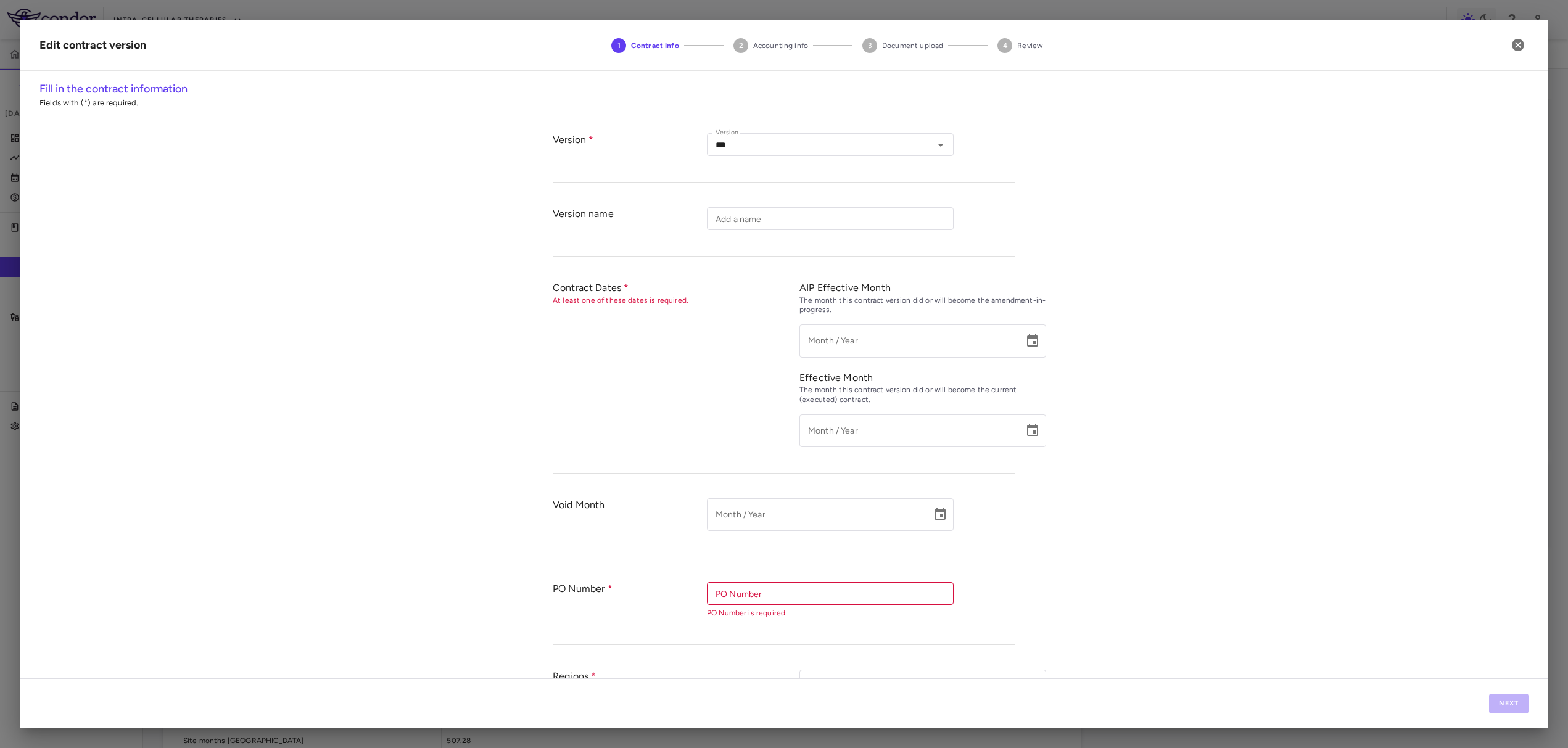
type input "*********"
type input "**********"
type input "*********"
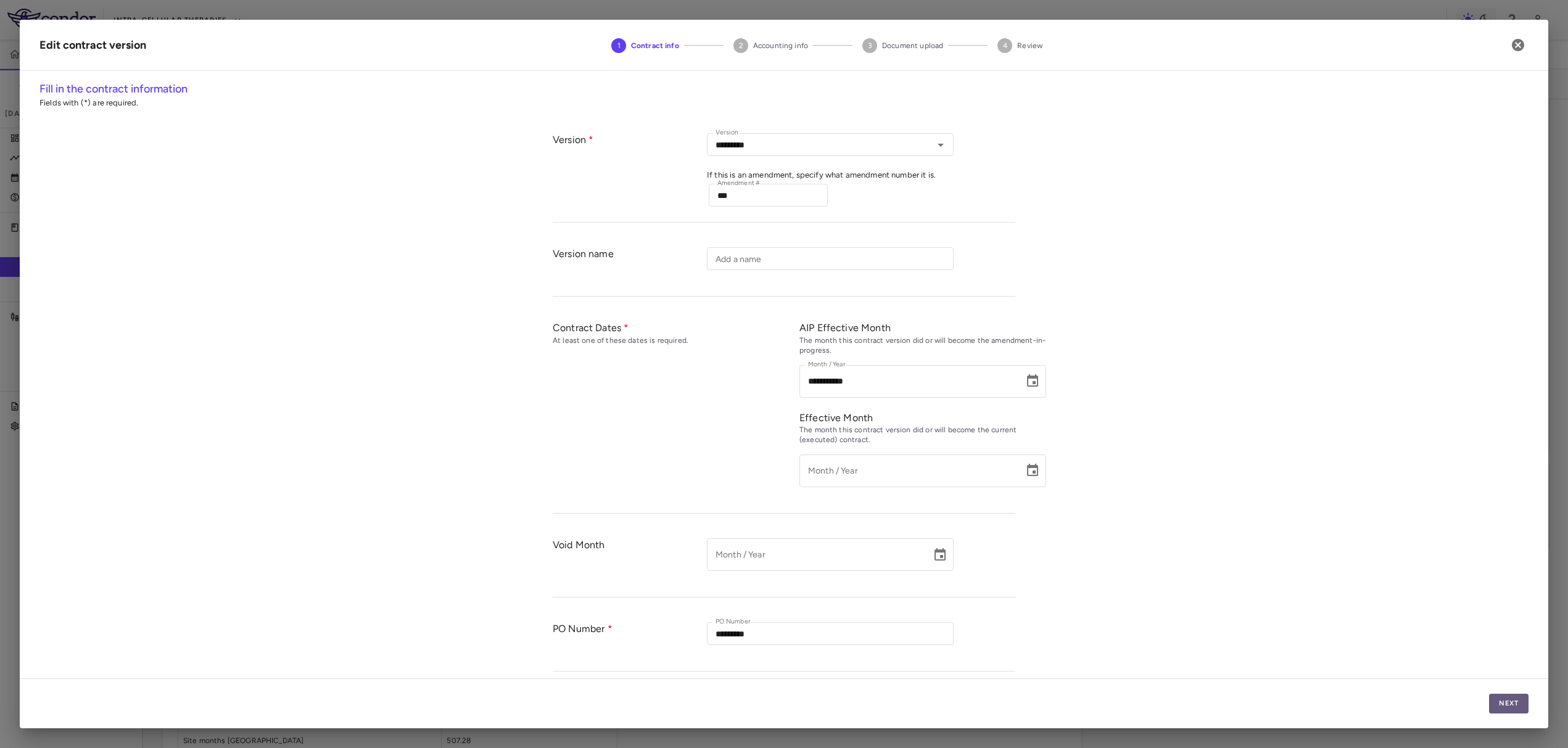
click at [1497, 696] on button "Next" at bounding box center [1509, 703] width 40 height 19
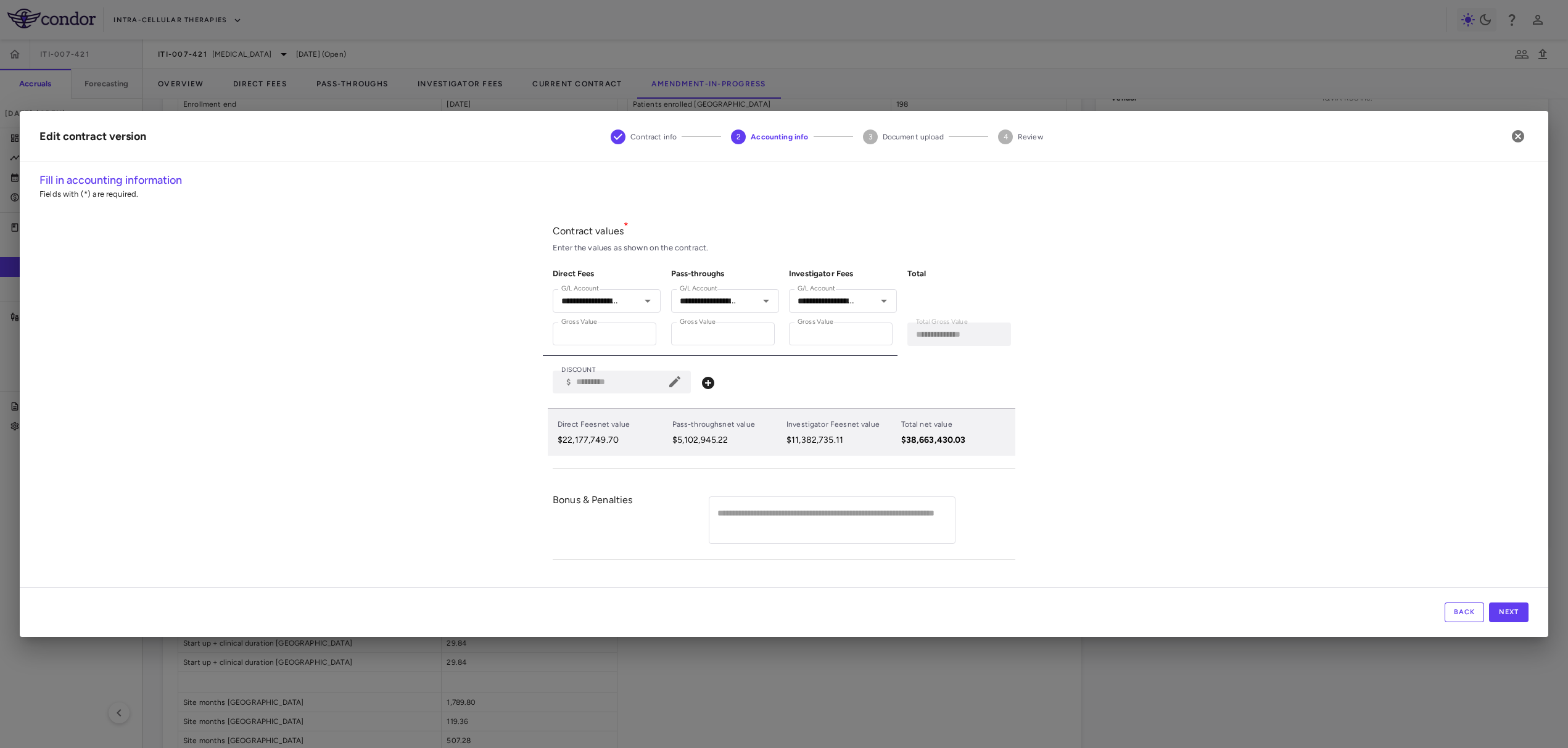
click at [1550, 108] on div "**********" at bounding box center [784, 374] width 1568 height 748
click at [1526, 134] on button "button" at bounding box center [1518, 136] width 21 height 21
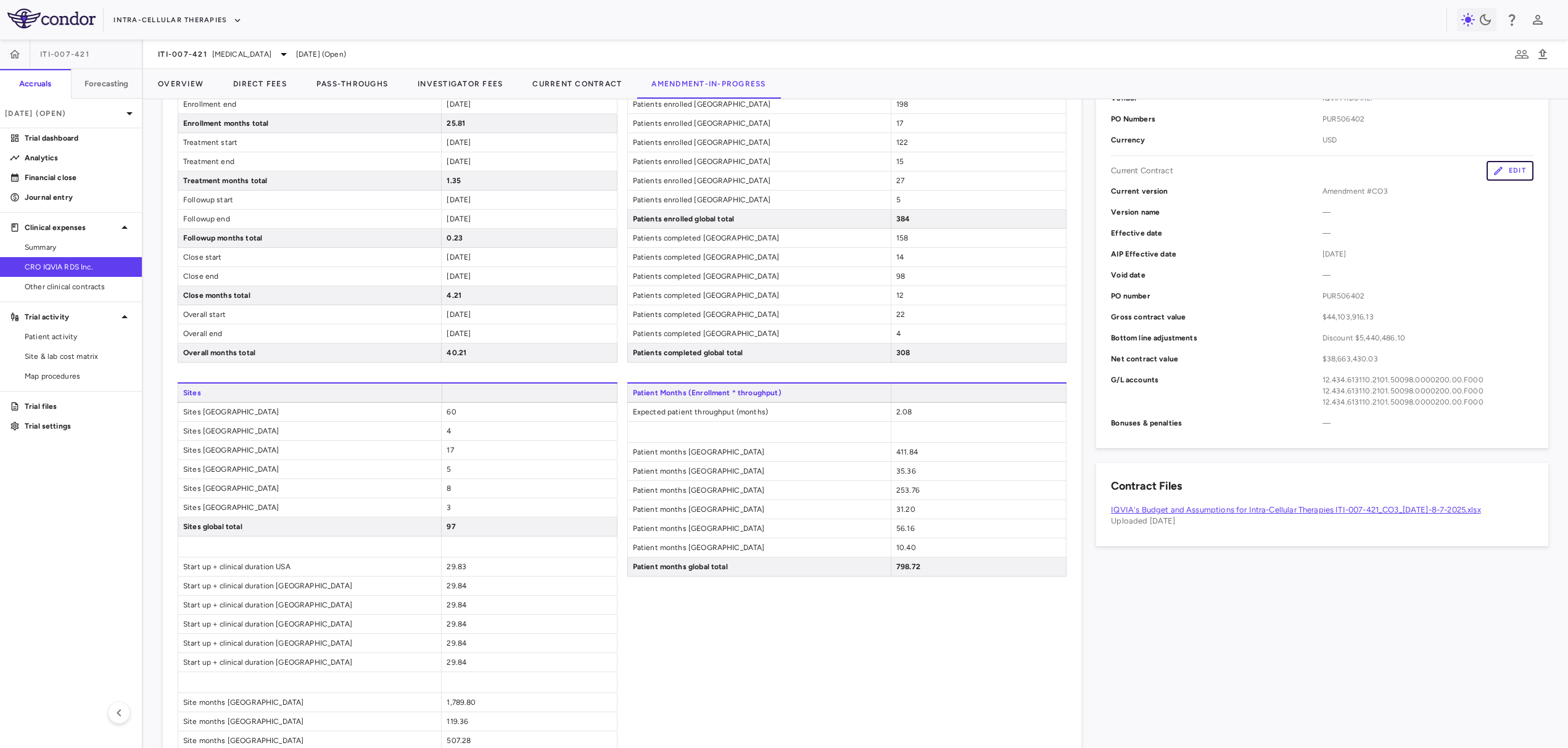
scroll to position [903, 0]
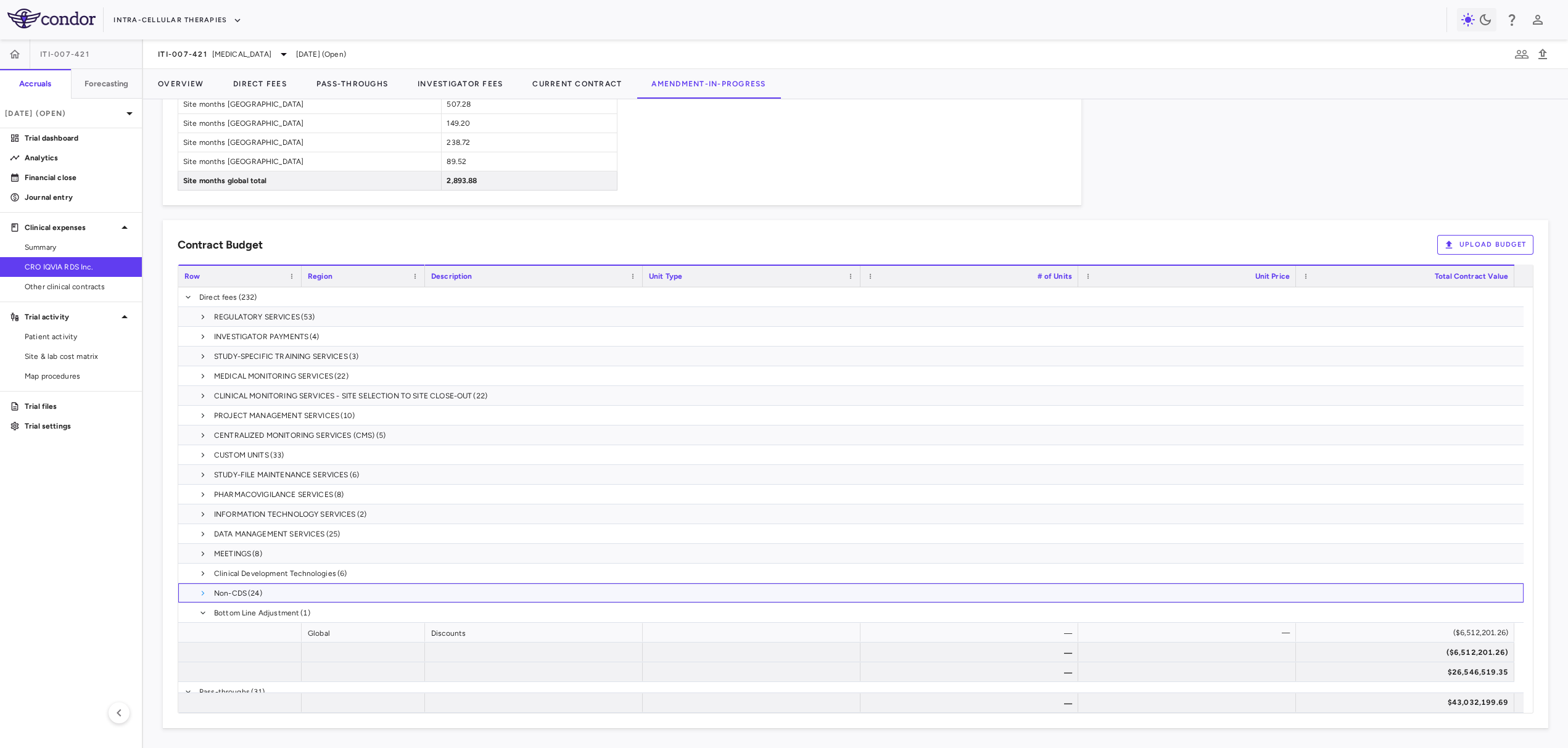
click at [200, 594] on span at bounding box center [203, 593] width 7 height 7
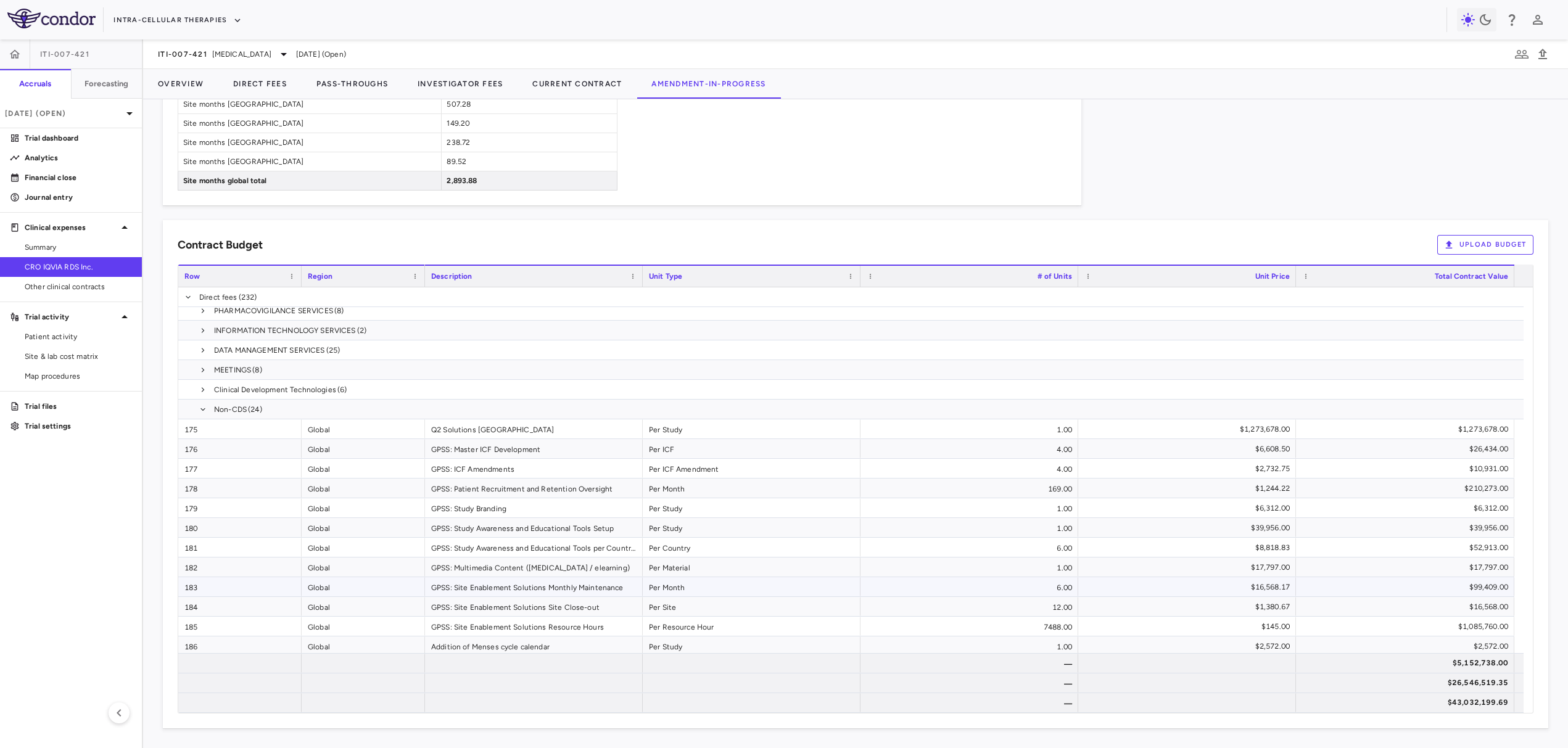
scroll to position [275, 0]
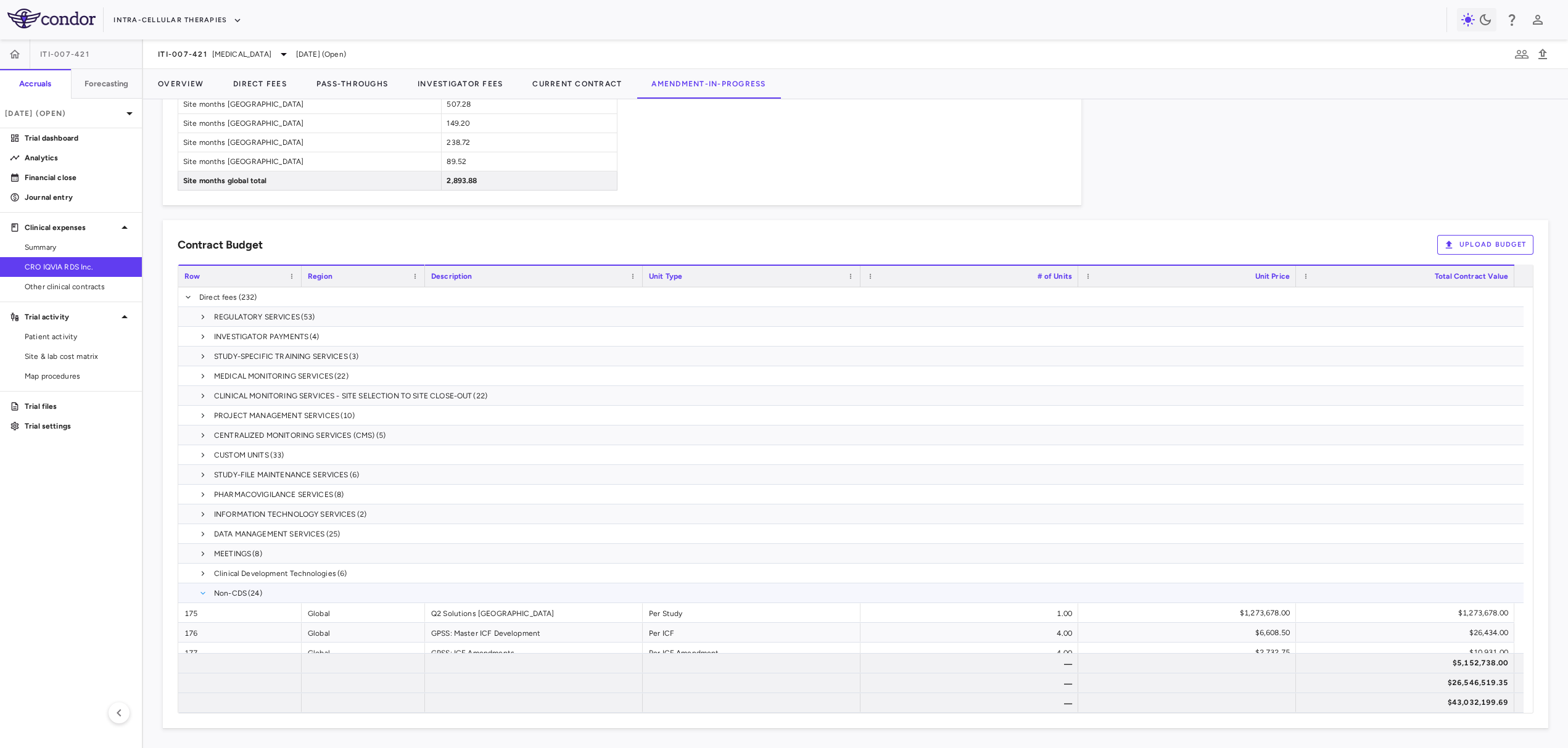
click at [206, 590] on span "Non-CDS (24)" at bounding box center [850, 593] width 1345 height 19
click at [203, 590] on span at bounding box center [203, 593] width 7 height 7
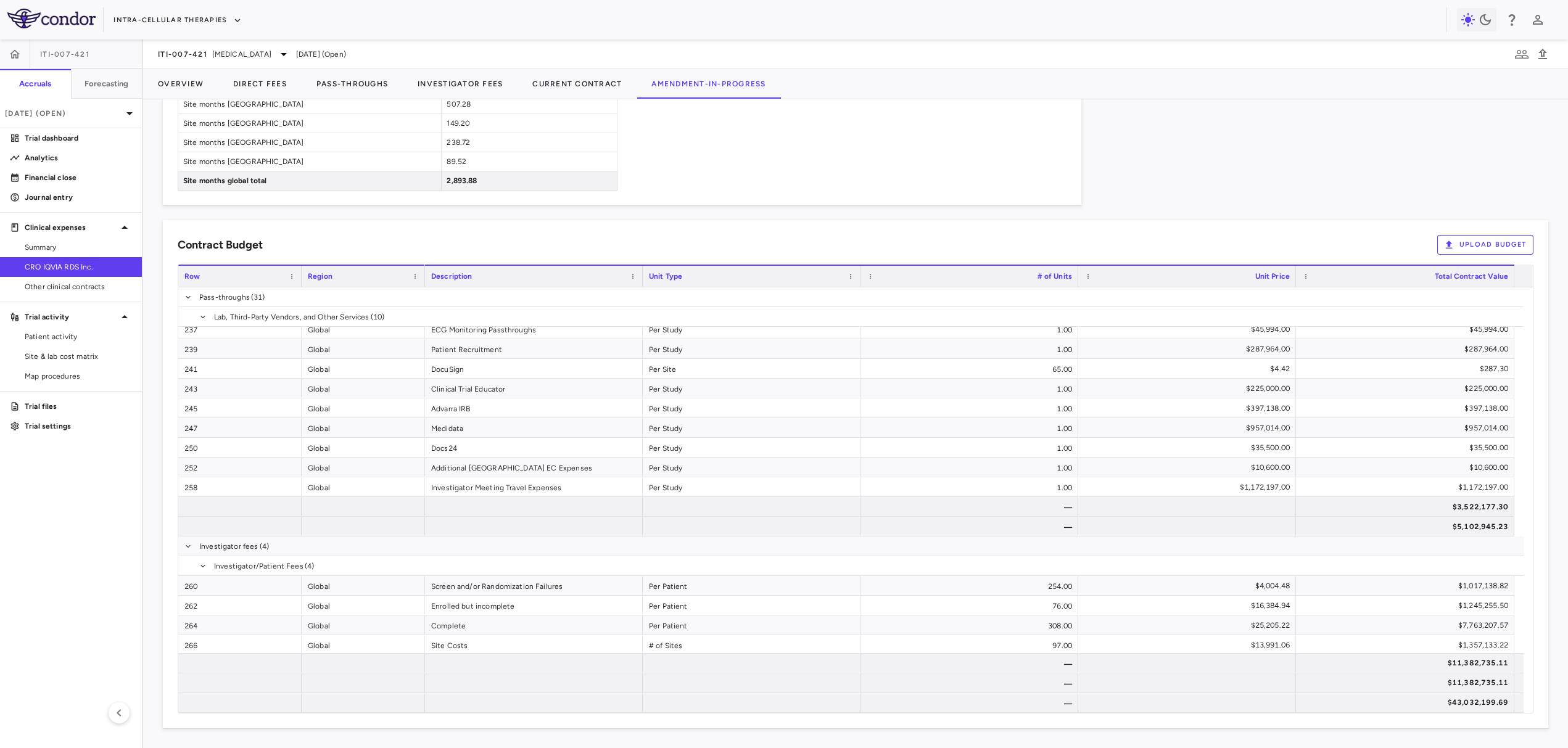
scroll to position [1035, 0]
